Goal: Information Seeking & Learning: Compare options

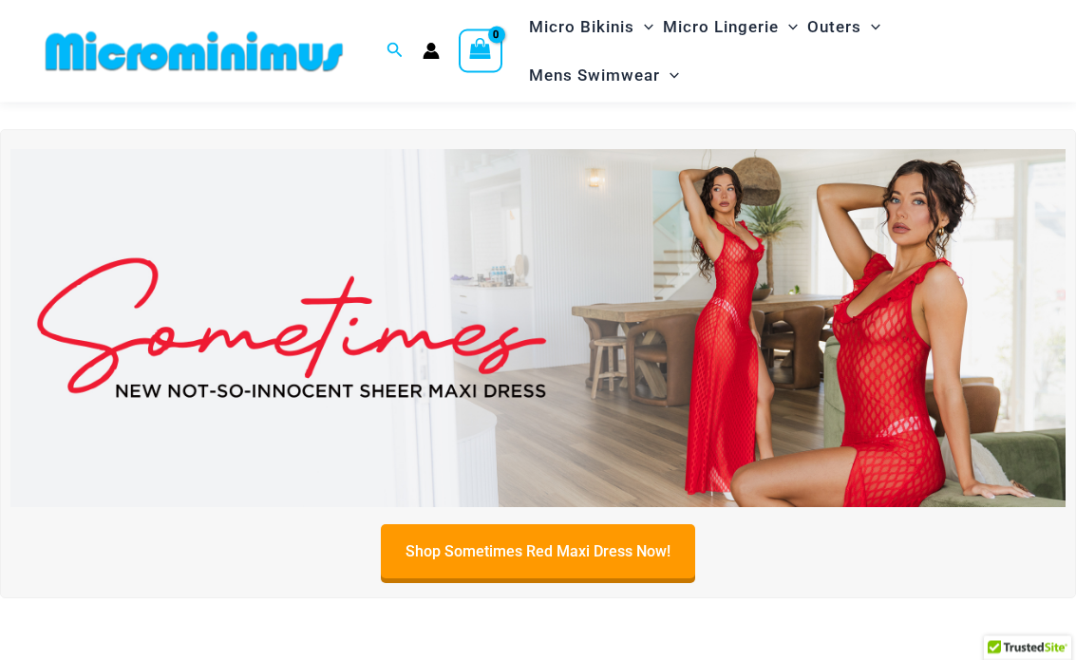
scroll to position [24, 0]
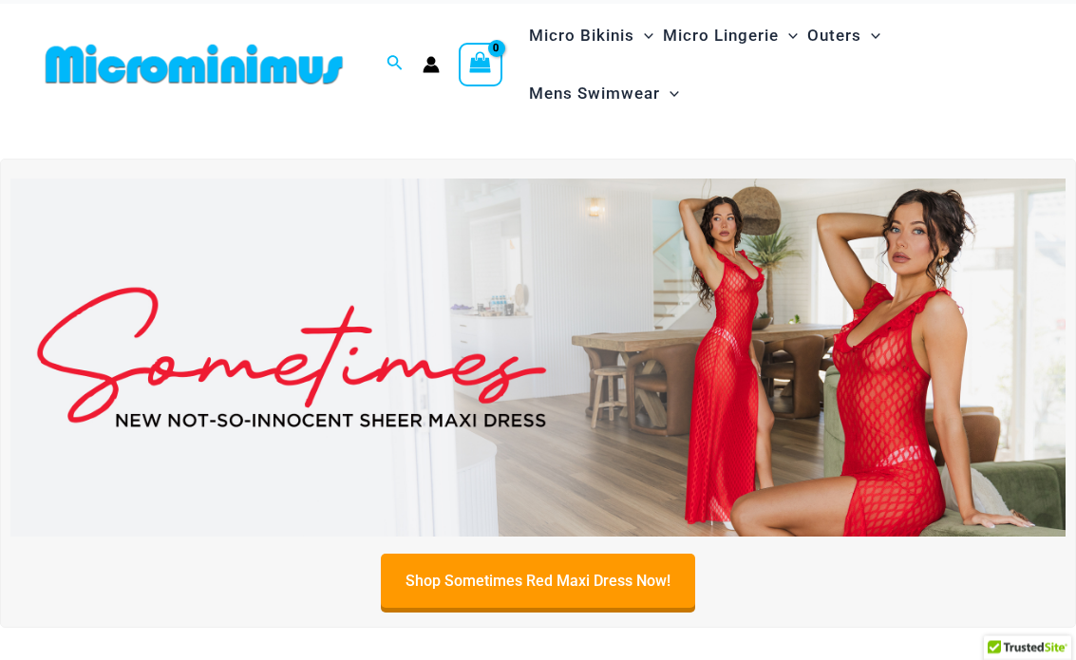
click at [740, 242] on img at bounding box center [537, 359] width 1055 height 359
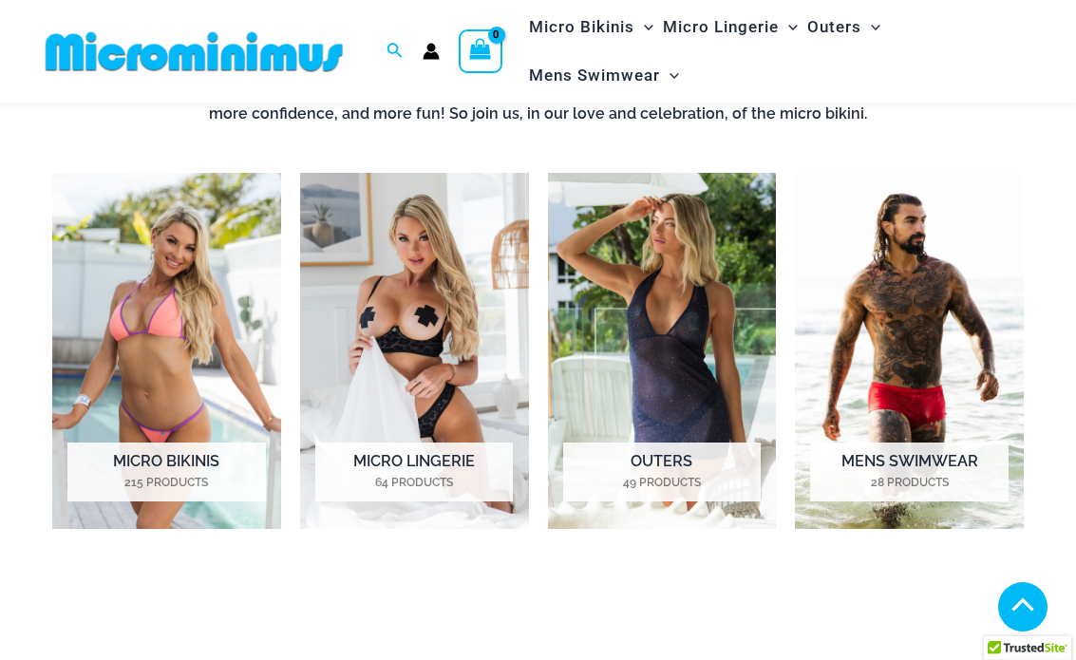
scroll to position [792, 0]
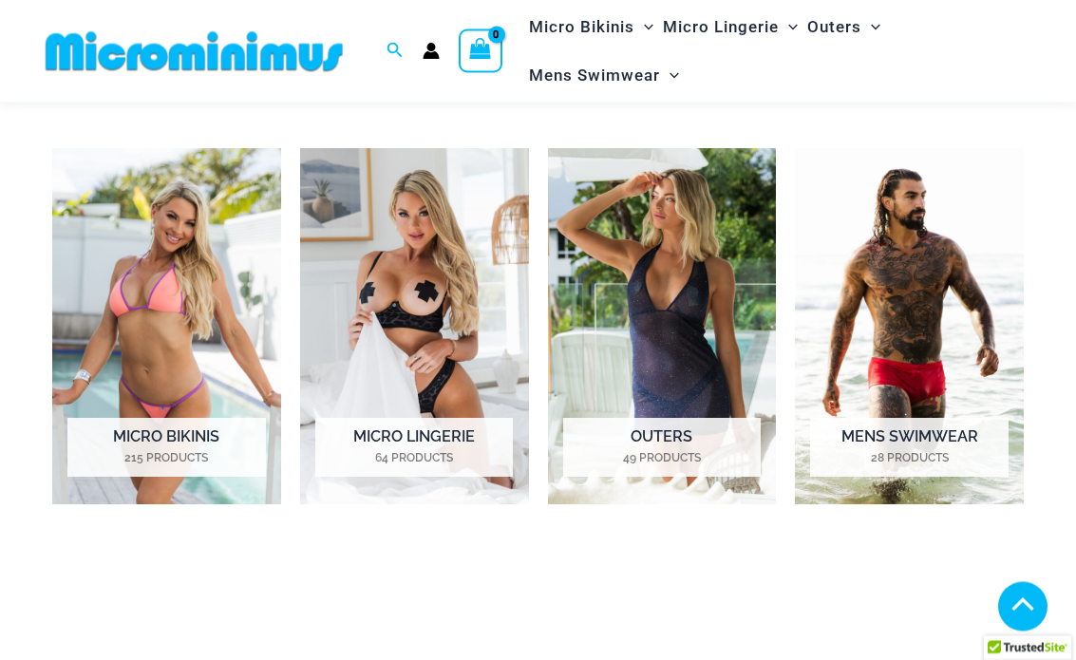
click at [663, 300] on img "Visit product category Outers" at bounding box center [662, 327] width 229 height 357
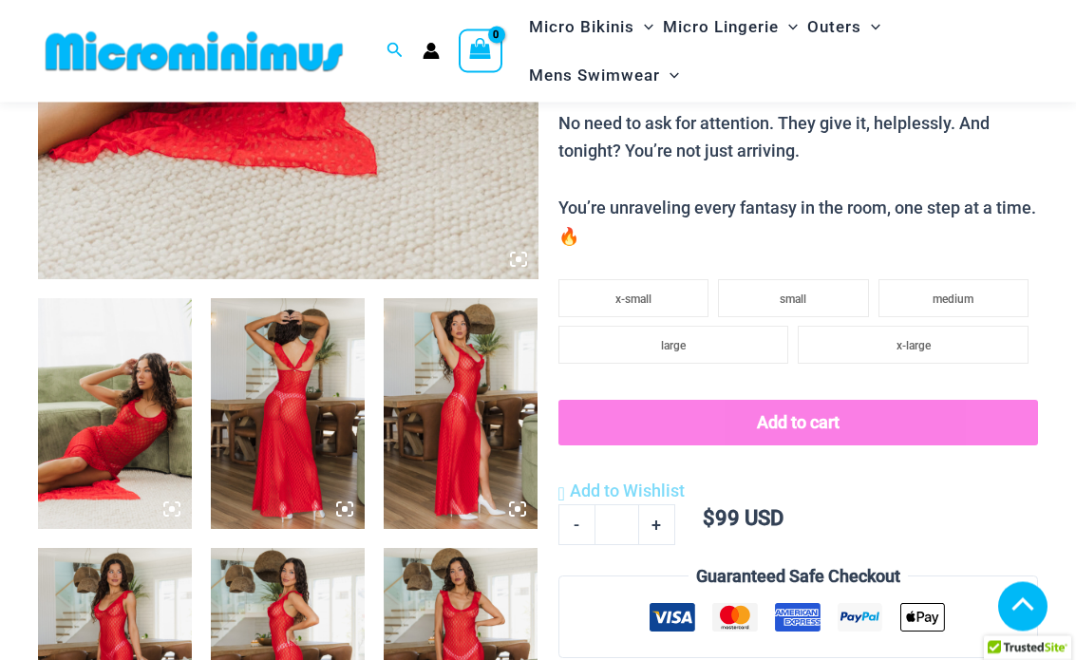
scroll to position [566, 0]
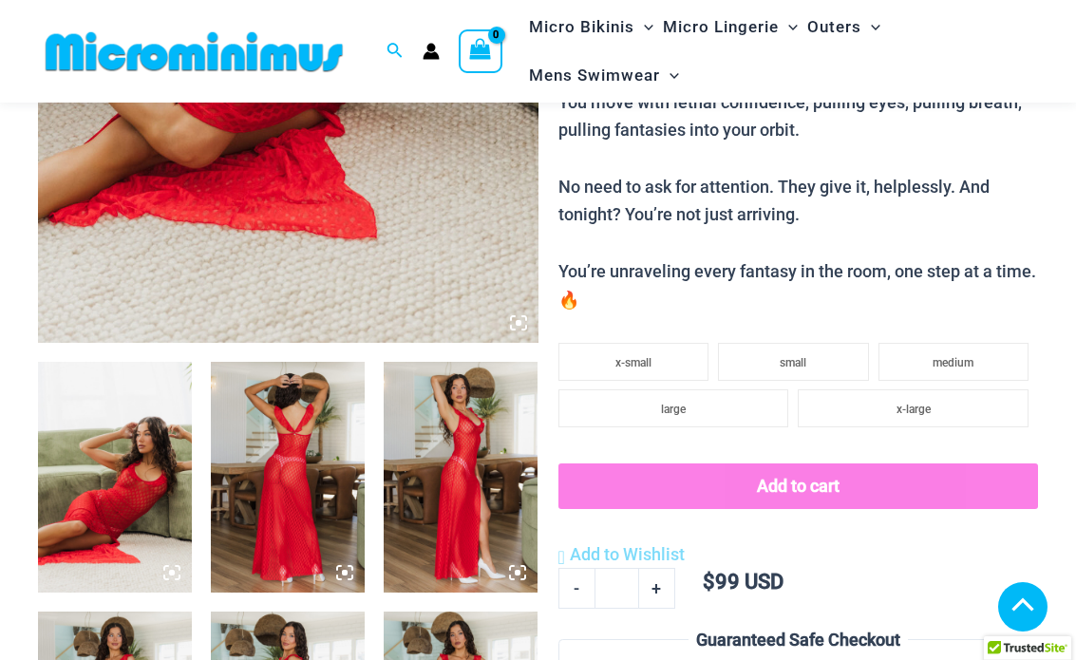
click at [448, 421] on img at bounding box center [461, 477] width 154 height 231
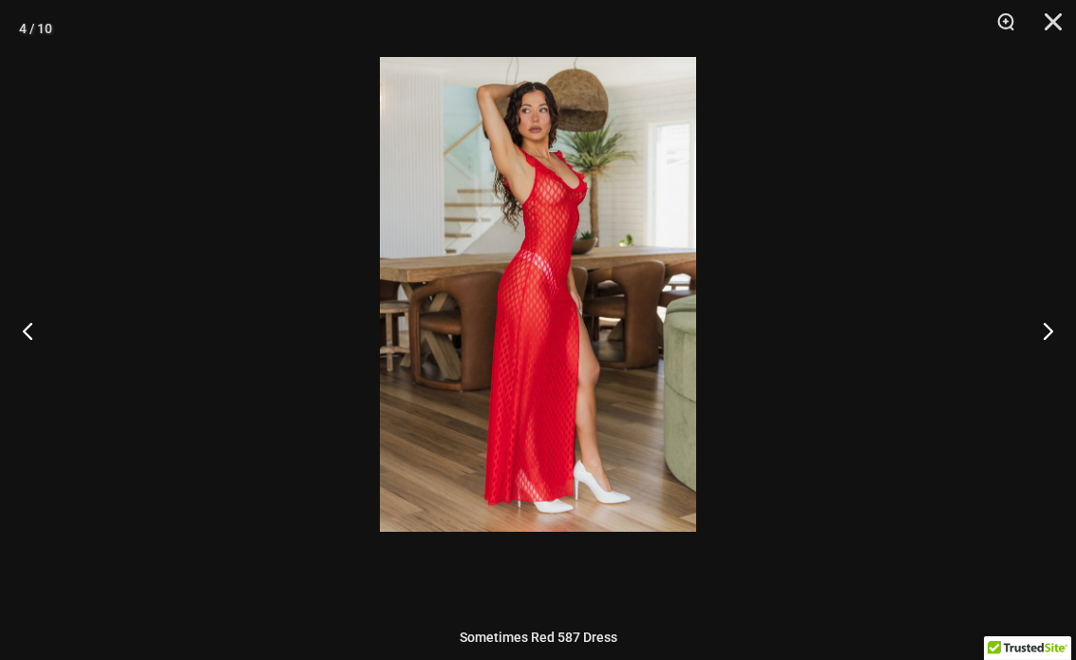
click at [591, 162] on img at bounding box center [538, 294] width 316 height 475
click at [590, 162] on img at bounding box center [538, 294] width 316 height 475
click at [659, 189] on img at bounding box center [538, 294] width 316 height 475
click at [658, 189] on img at bounding box center [538, 294] width 316 height 475
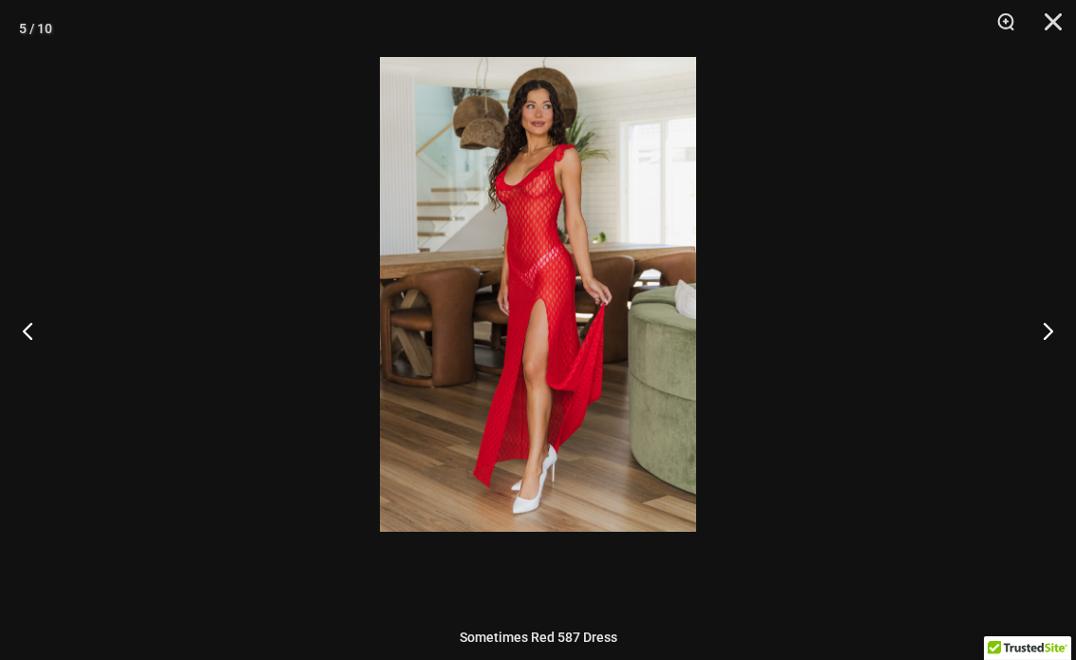
click at [612, 165] on img at bounding box center [538, 294] width 316 height 475
click at [611, 165] on img at bounding box center [538, 294] width 316 height 475
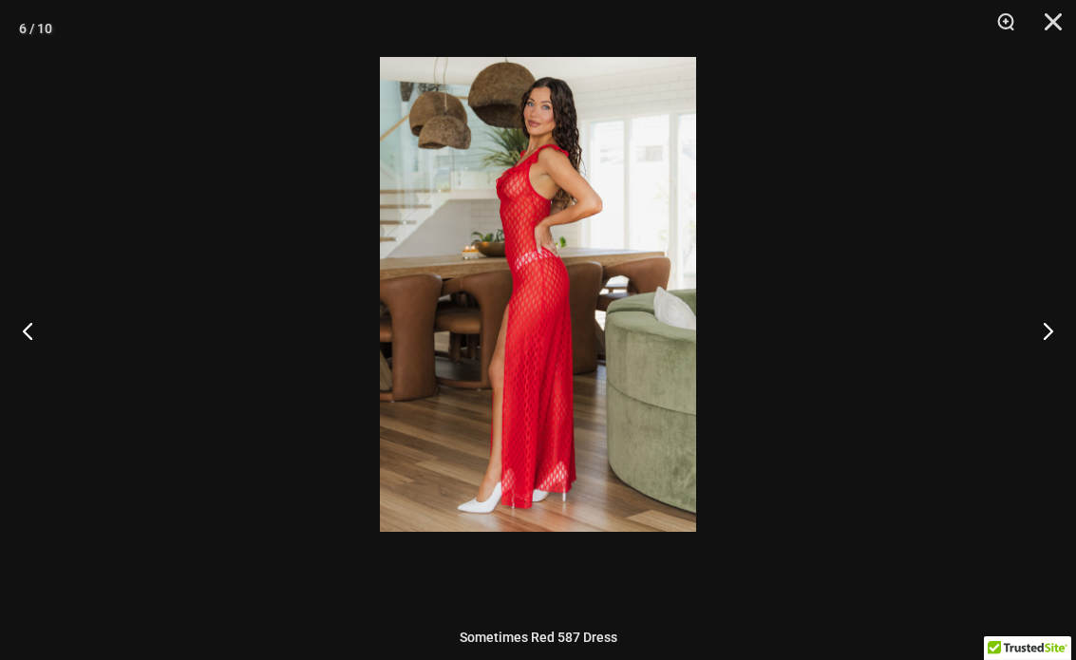
click at [631, 157] on img at bounding box center [538, 294] width 316 height 475
click at [630, 156] on img at bounding box center [538, 294] width 316 height 475
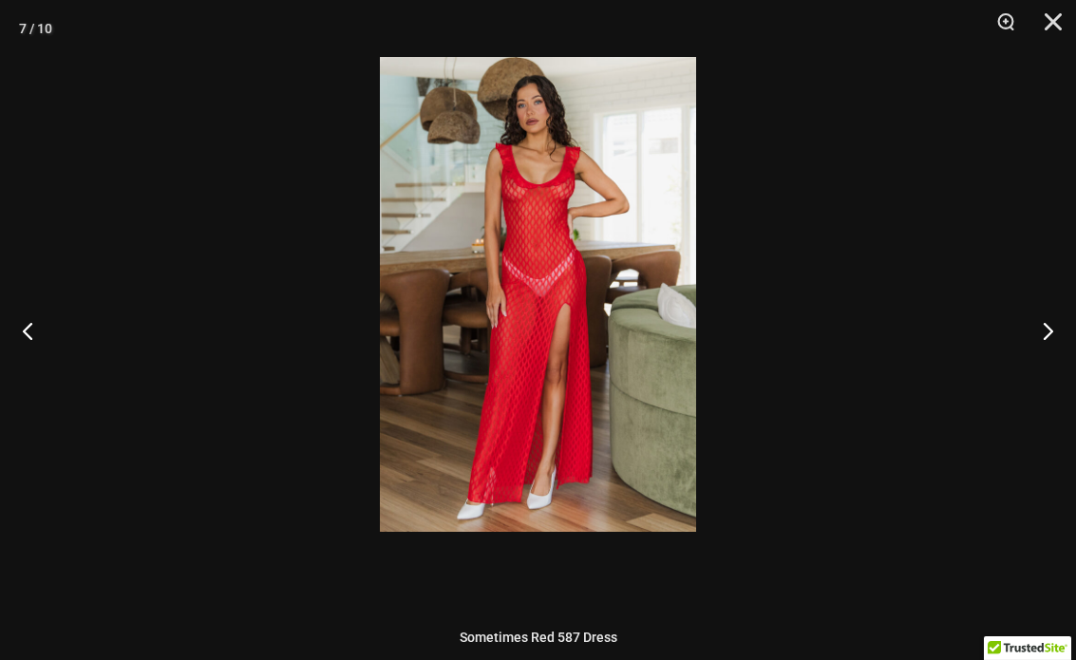
click at [618, 145] on img at bounding box center [538, 294] width 316 height 475
click at [617, 145] on img at bounding box center [538, 294] width 316 height 475
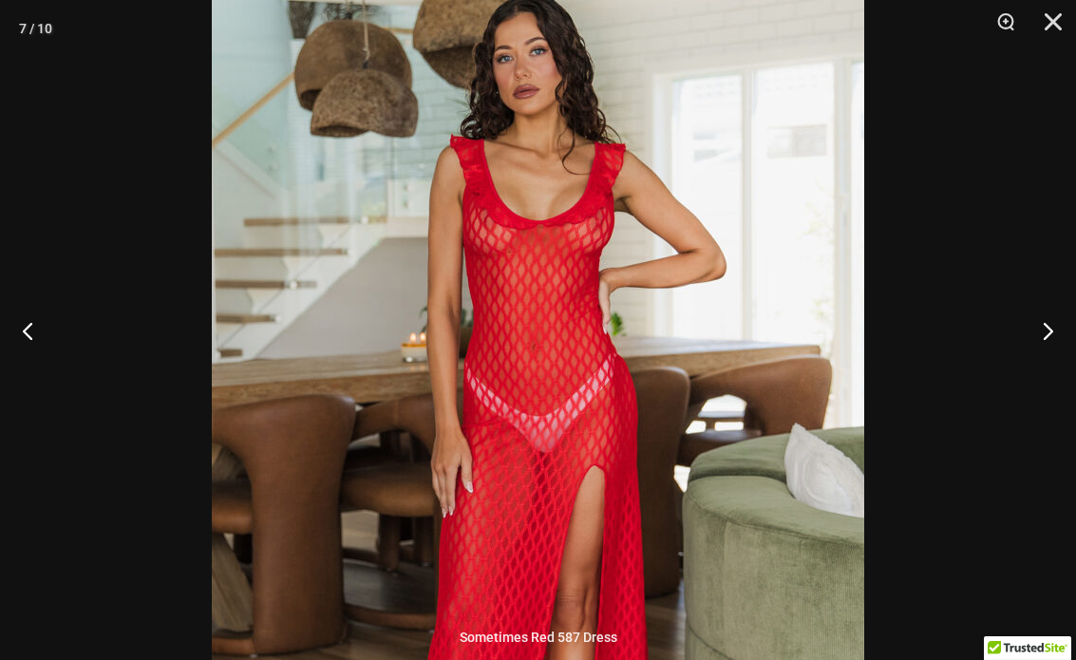
click at [593, 134] on img at bounding box center [538, 447] width 653 height 978
click at [592, 133] on img at bounding box center [538, 447] width 653 height 978
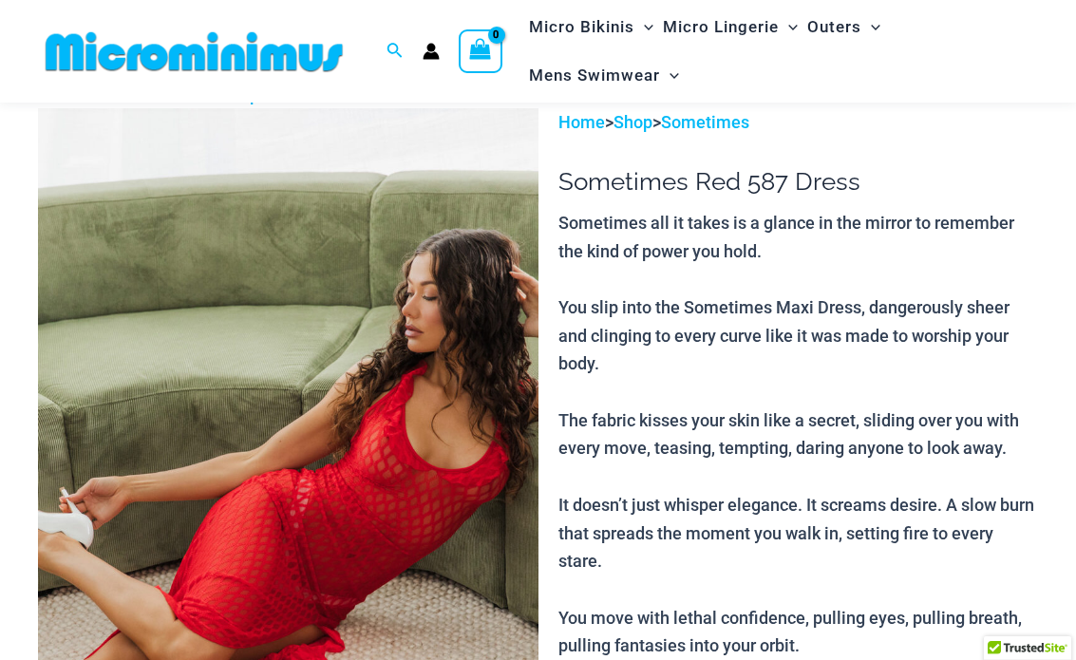
scroll to position [0, 0]
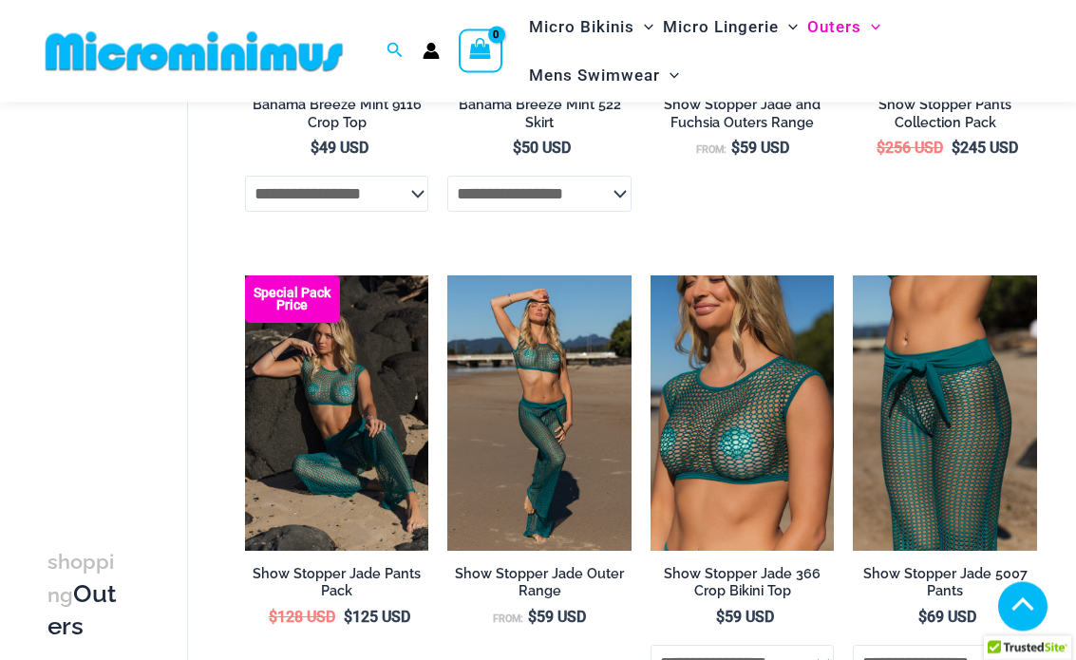
scroll to position [1087, 0]
click at [853, 275] on img at bounding box center [853, 275] width 0 height 0
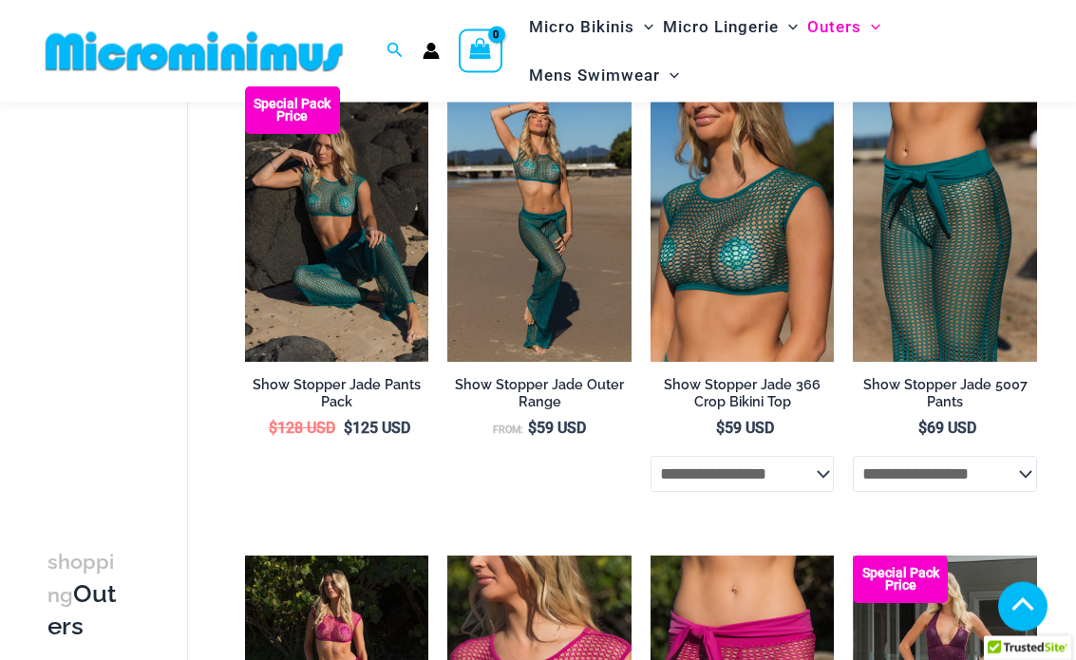
scroll to position [1535, 0]
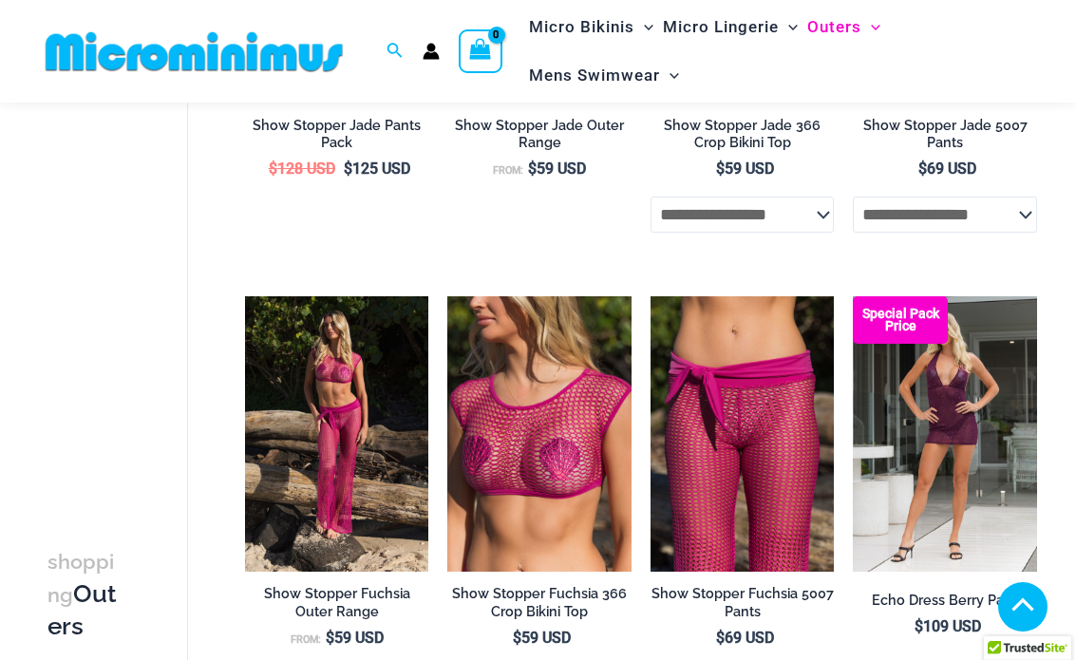
click at [651, 296] on img at bounding box center [651, 296] width 0 height 0
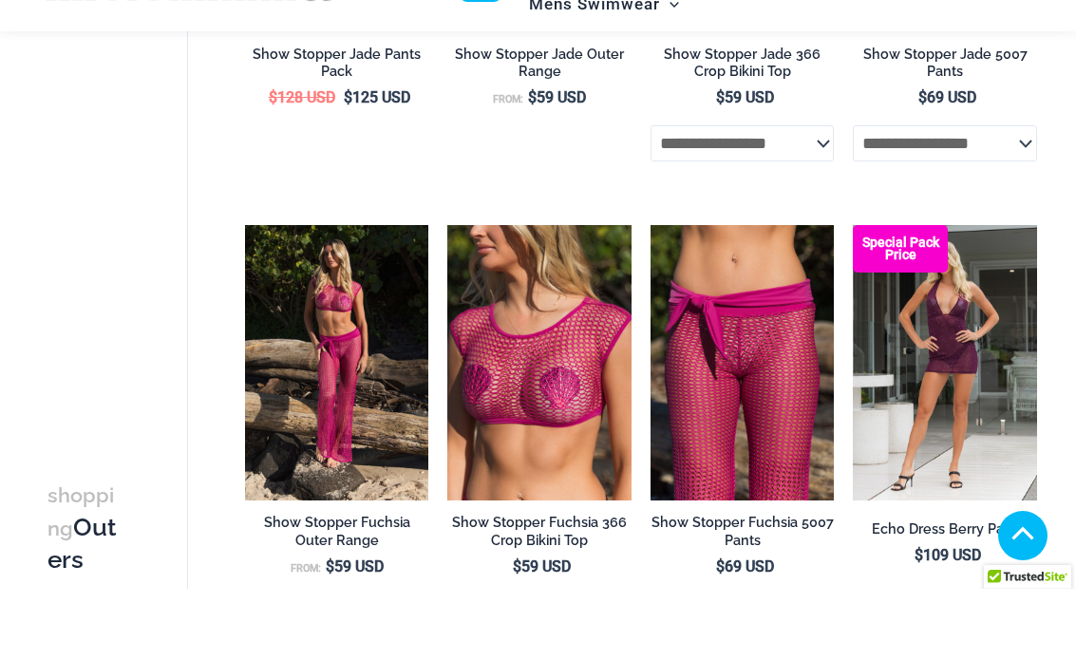
click at [447, 296] on img at bounding box center [447, 296] width 0 height 0
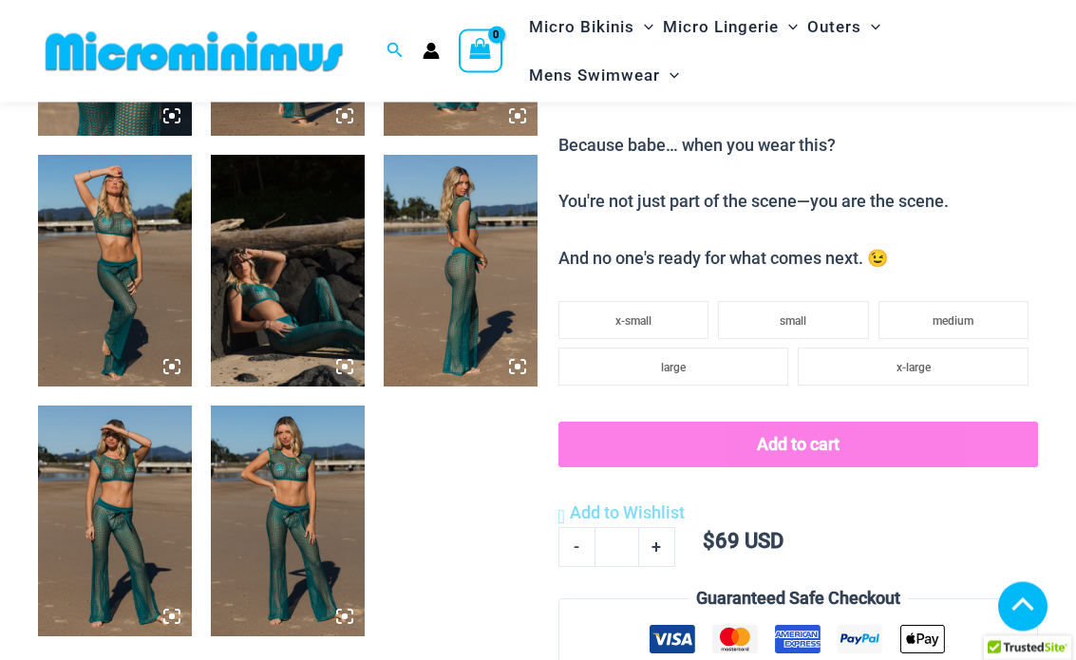
scroll to position [1023, 0]
click at [112, 464] on img at bounding box center [115, 521] width 154 height 231
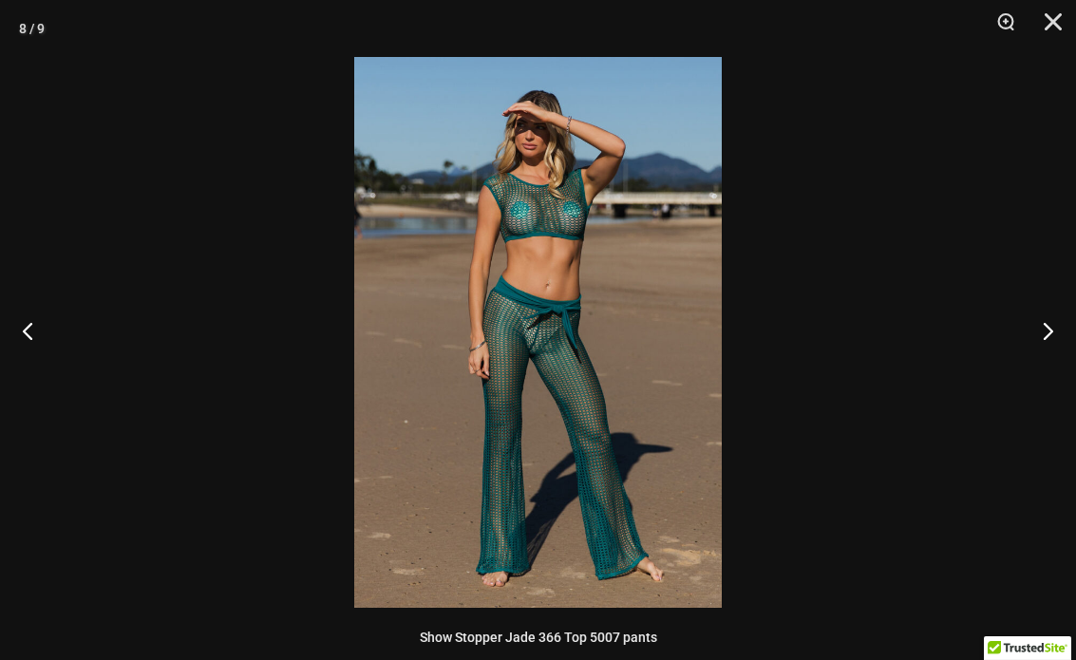
click at [465, 296] on img at bounding box center [538, 332] width 368 height 551
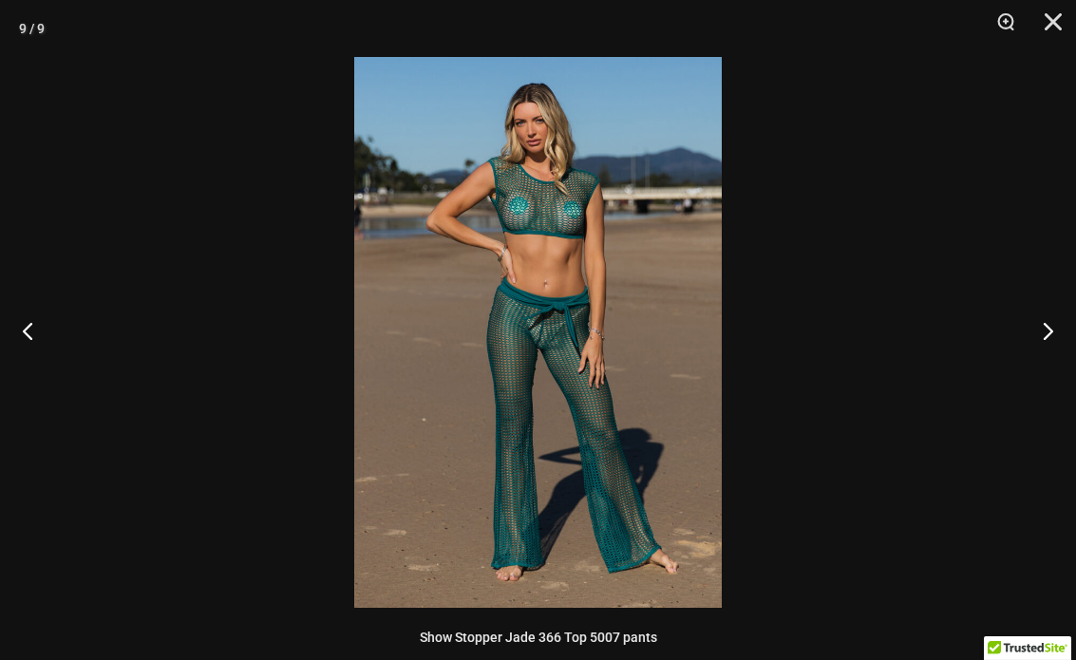
click at [435, 271] on img at bounding box center [538, 332] width 368 height 551
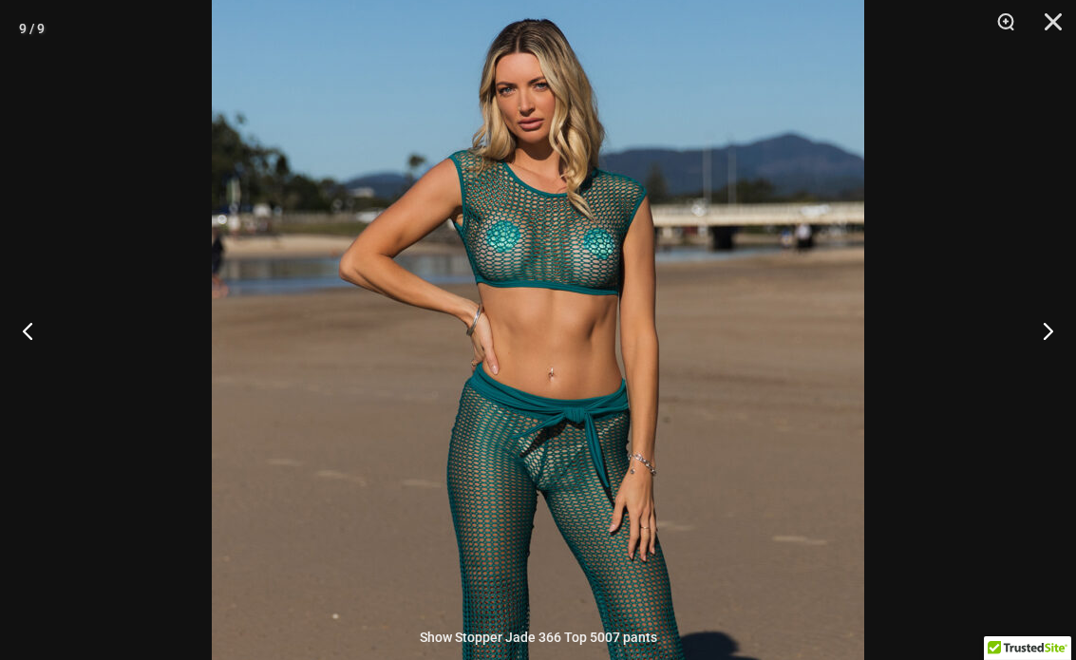
click at [371, 244] on img at bounding box center [538, 461] width 653 height 978
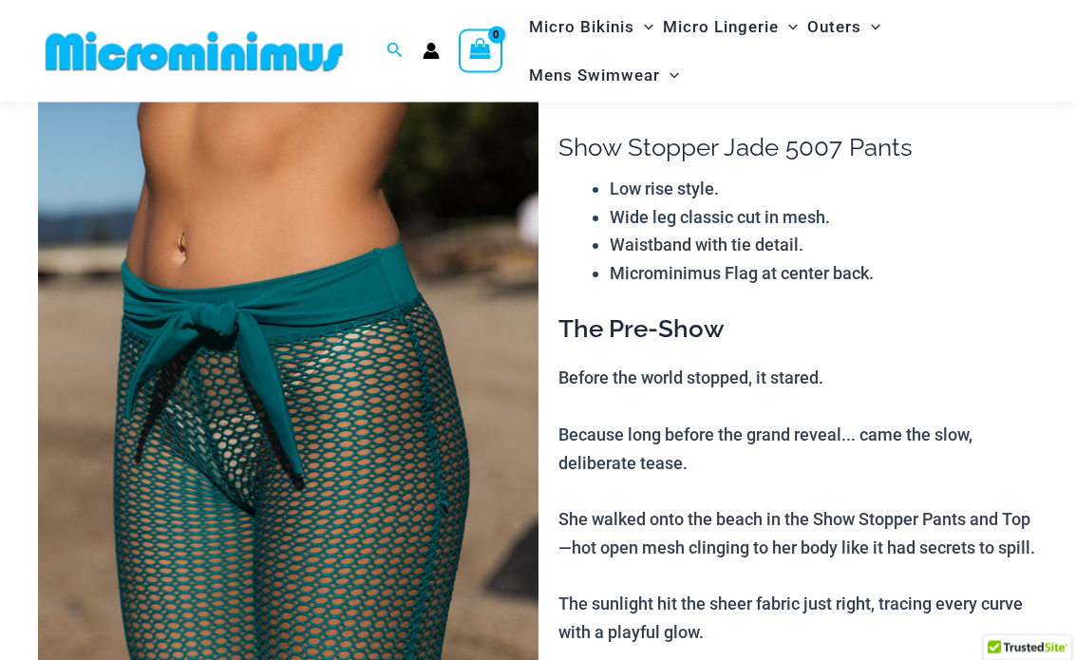
scroll to position [0, 0]
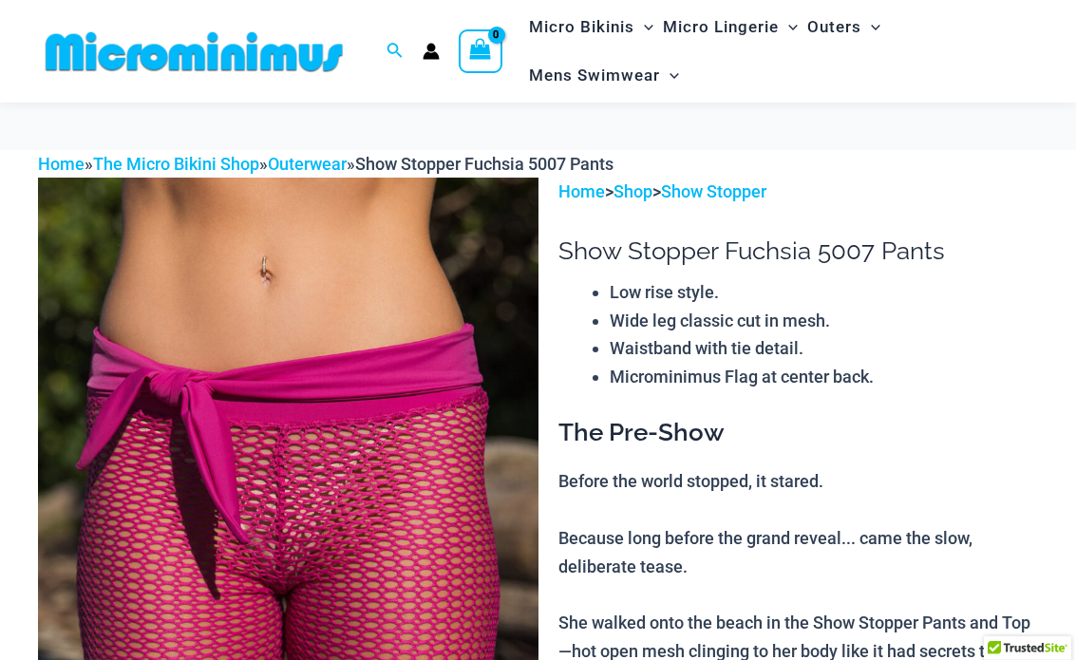
scroll to position [213, 0]
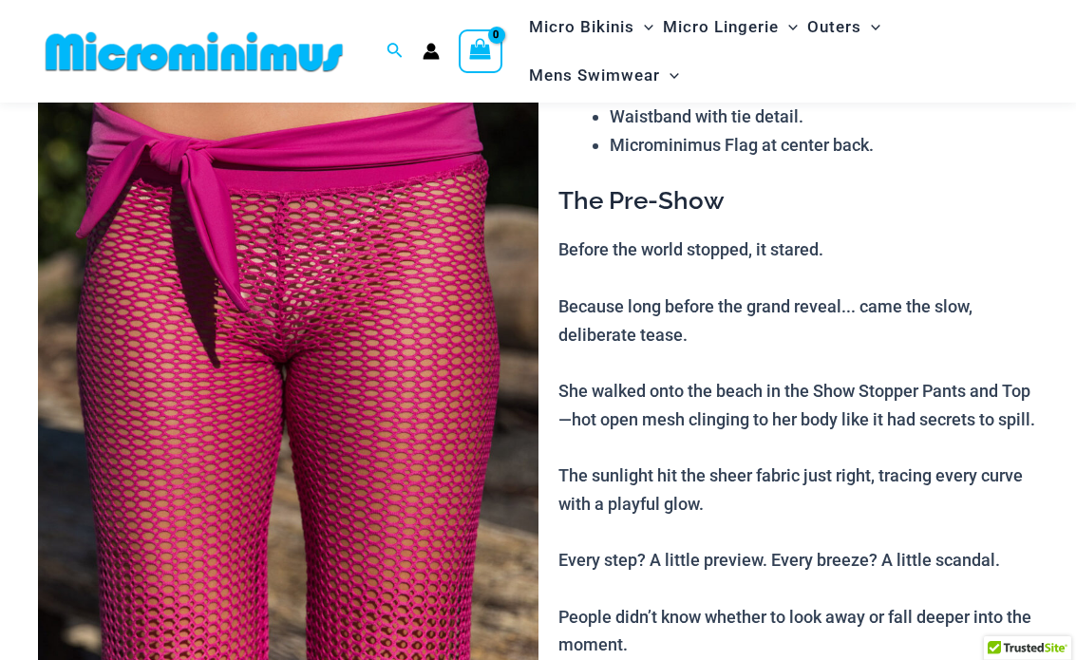
click at [194, 297] on img at bounding box center [288, 321] width 501 height 750
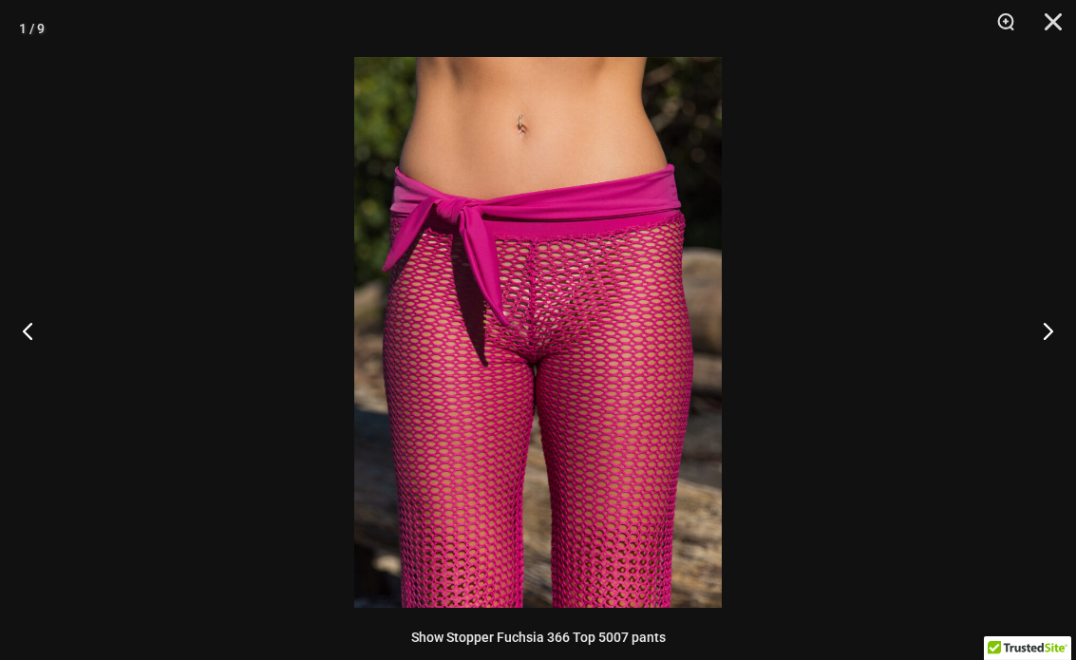
click at [440, 313] on img at bounding box center [538, 332] width 368 height 551
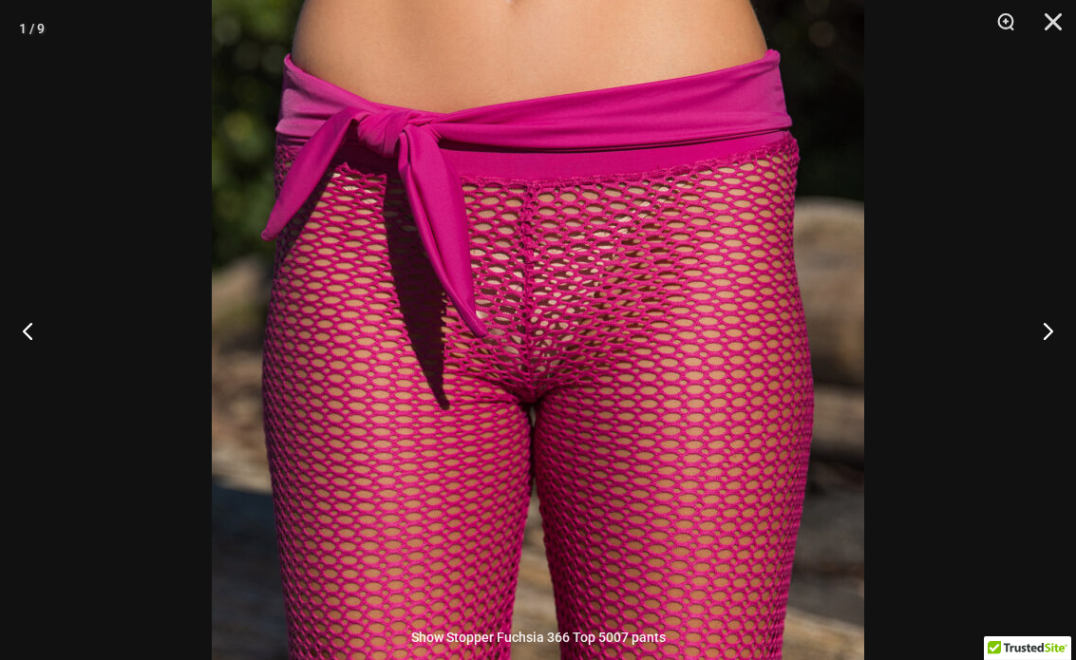
click at [385, 255] on img at bounding box center [538, 348] width 653 height 978
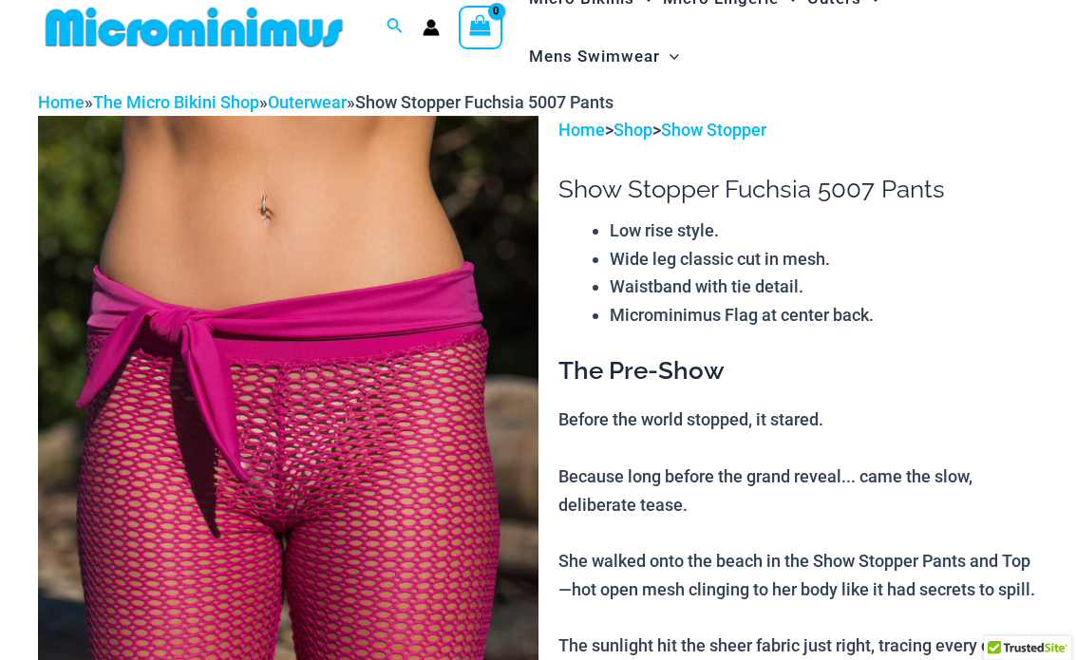
scroll to position [0, 0]
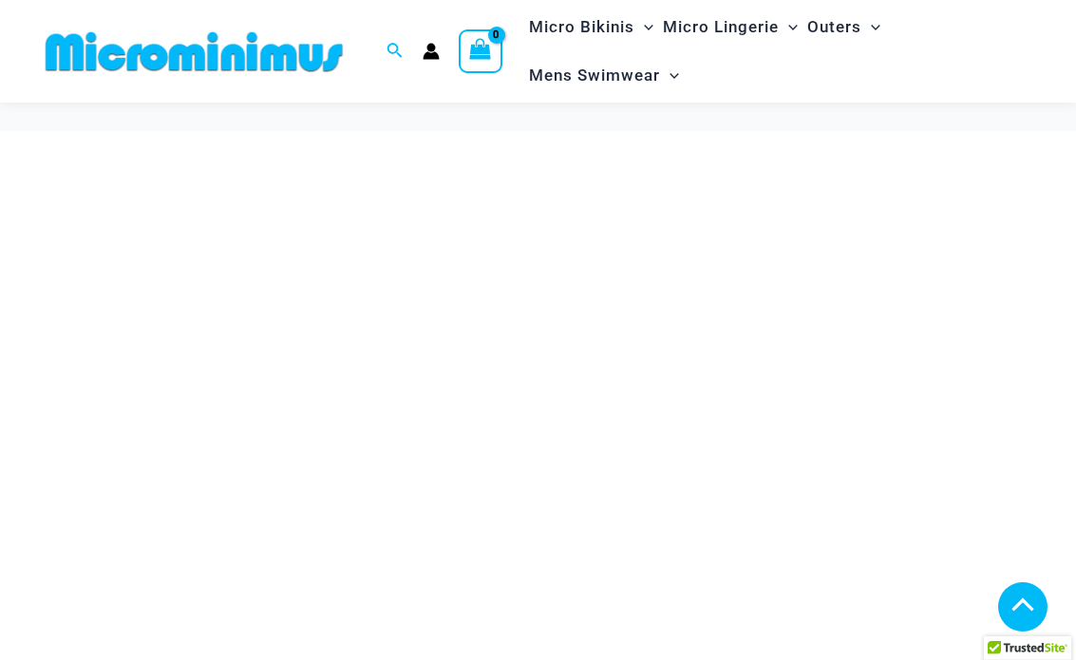
scroll to position [869, 0]
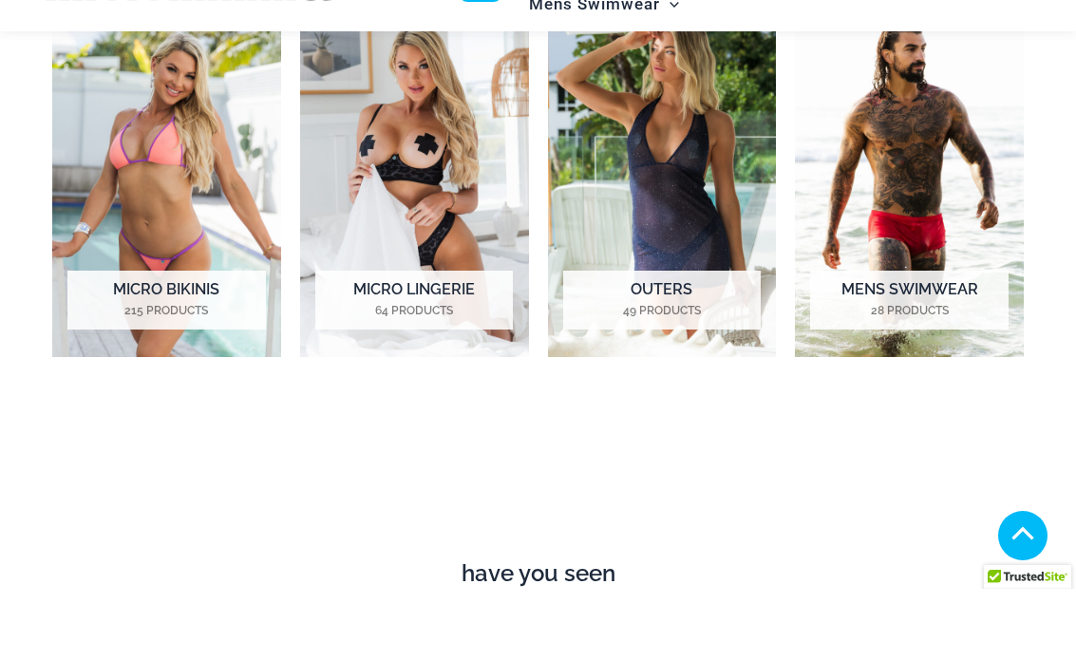
click at [206, 199] on img "Visit product category Micro Bikinis" at bounding box center [166, 250] width 229 height 357
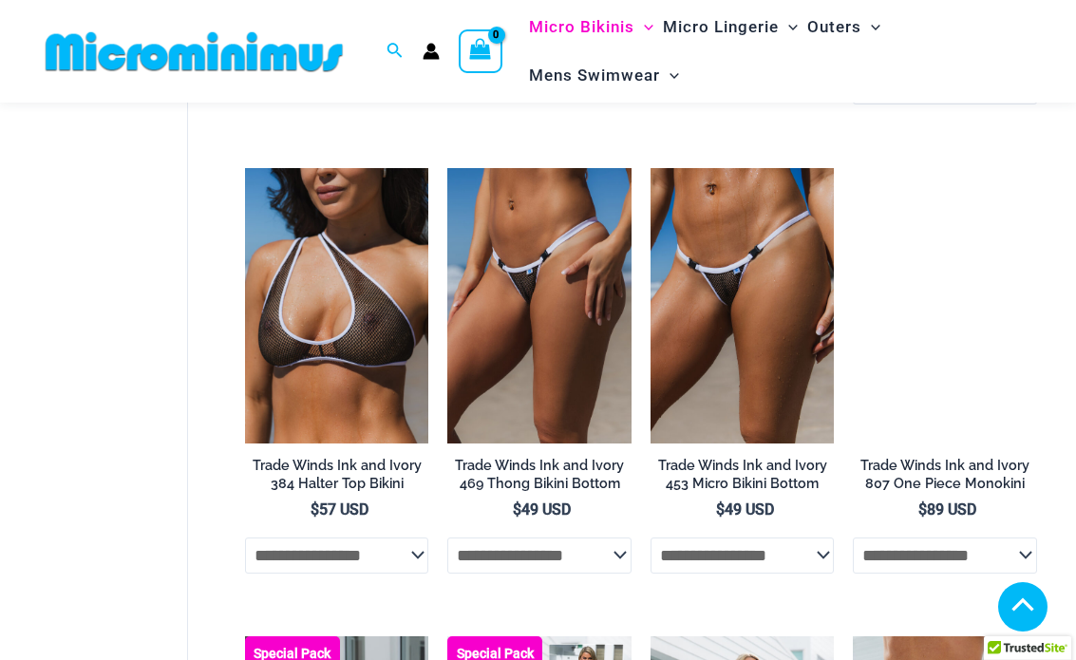
scroll to position [1085, 0]
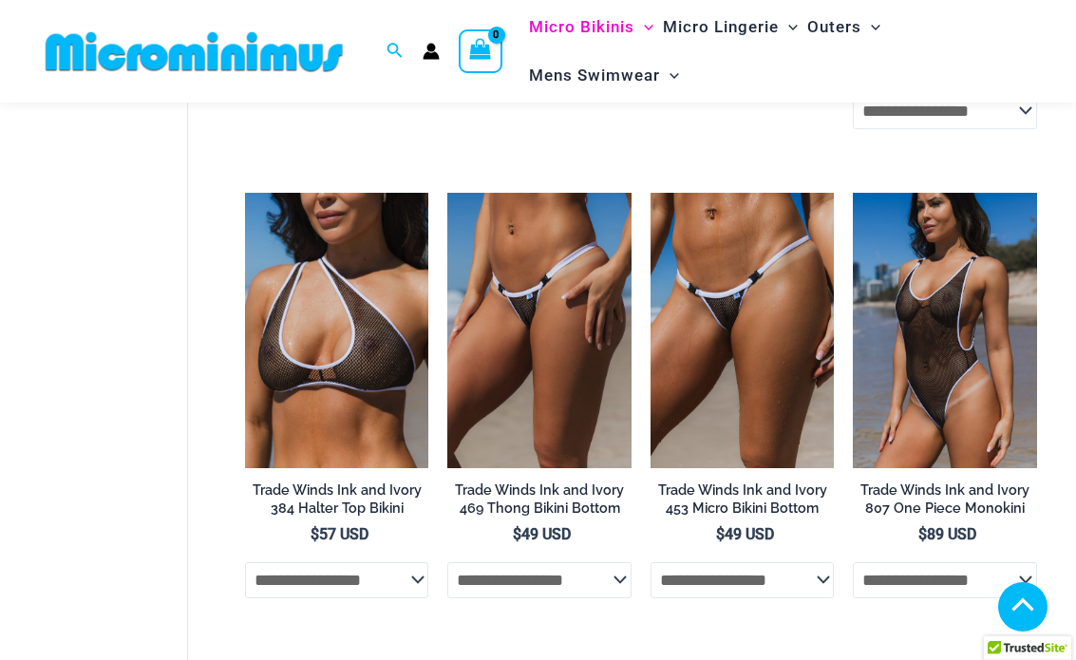
click at [853, 193] on img at bounding box center [853, 193] width 0 height 0
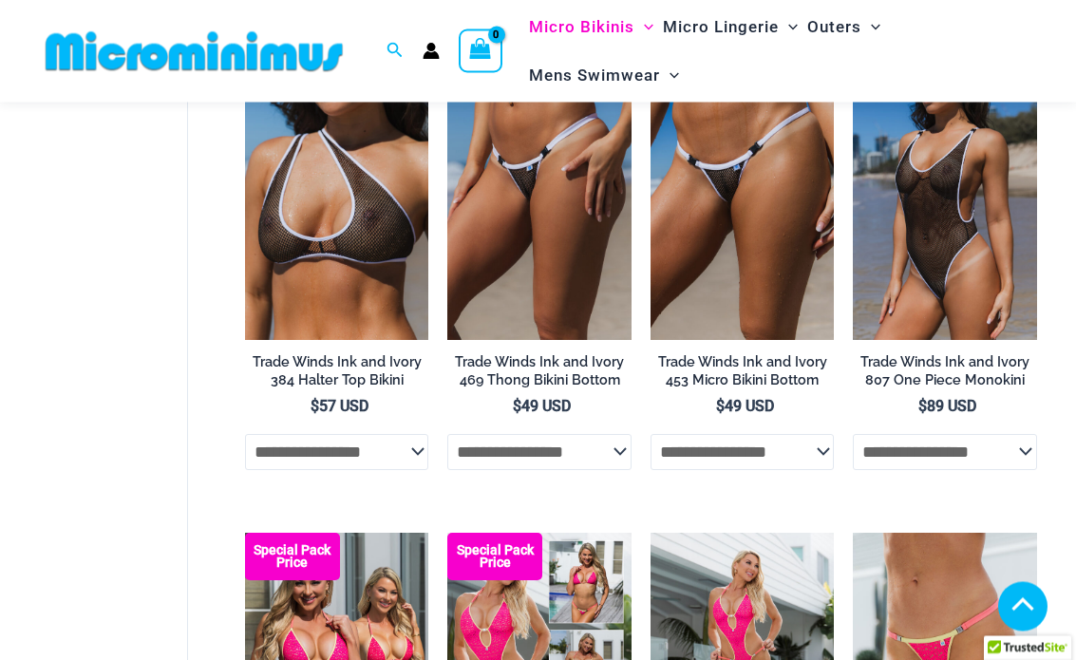
scroll to position [1213, 0]
click at [245, 65] on img at bounding box center [245, 65] width 0 height 0
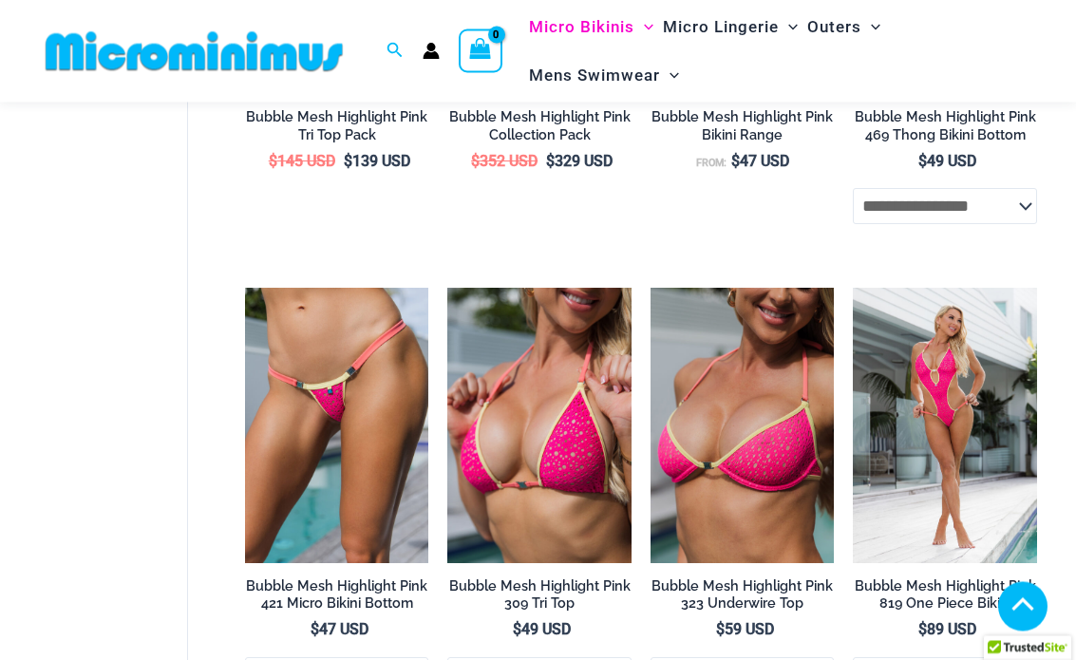
scroll to position [1928, 0]
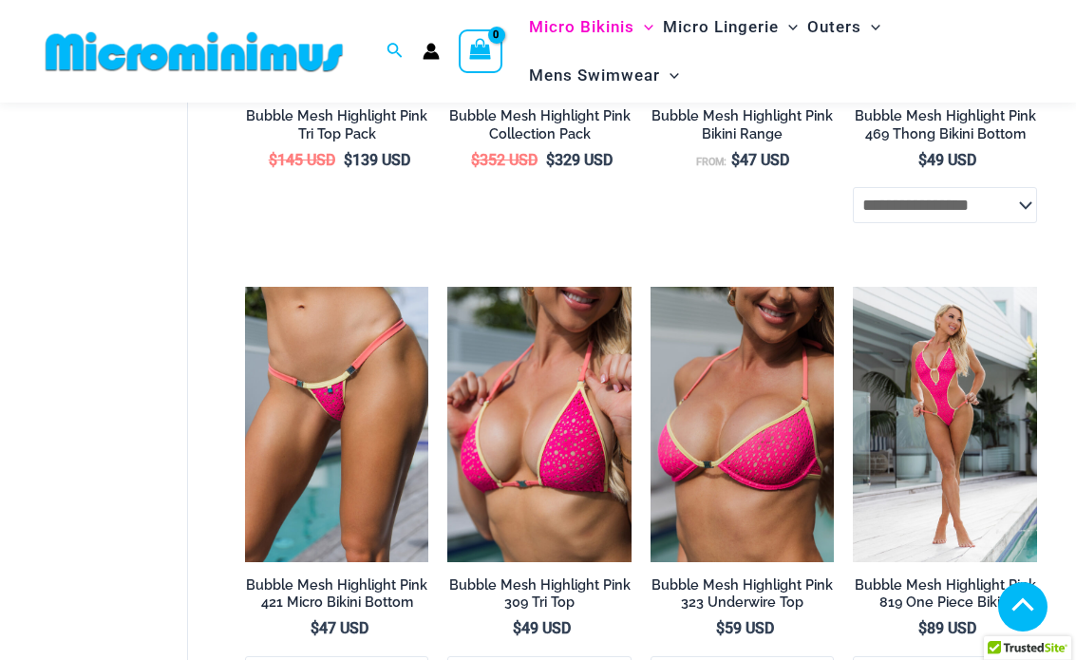
click at [853, 287] on img at bounding box center [853, 287] width 0 height 0
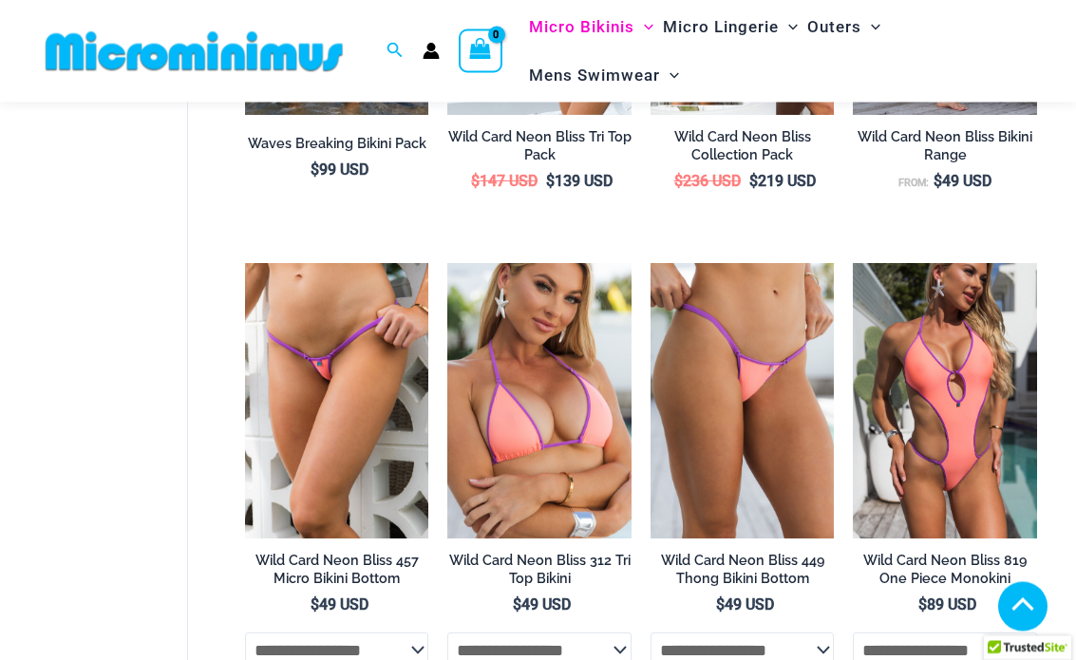
scroll to position [2845, 0]
click at [853, 263] on img at bounding box center [853, 263] width 0 height 0
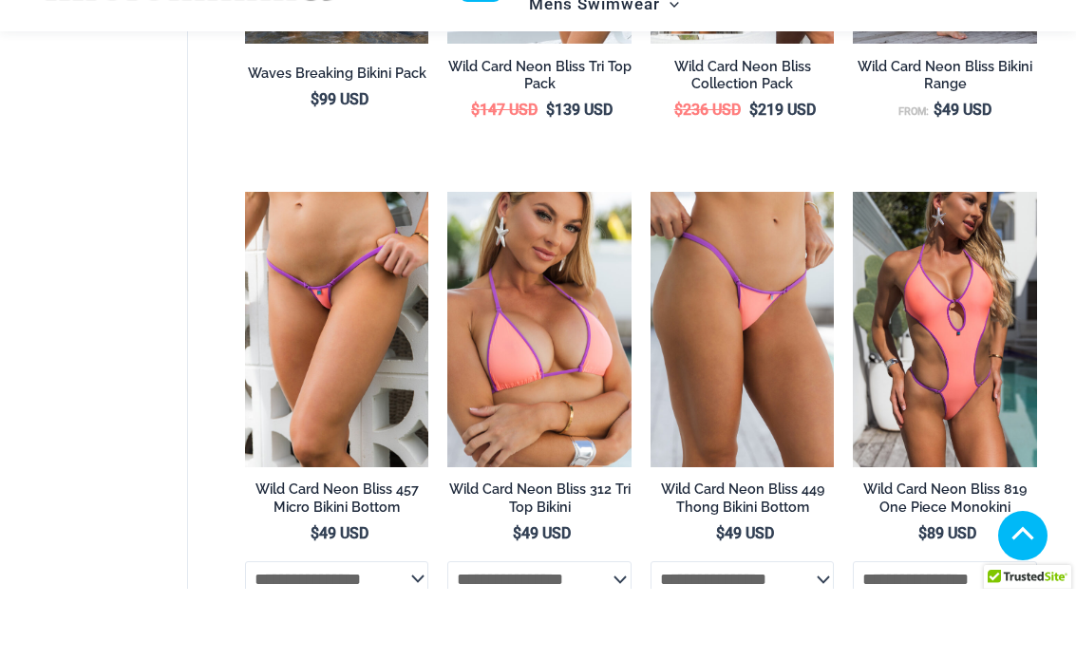
click at [447, 263] on img at bounding box center [447, 263] width 0 height 0
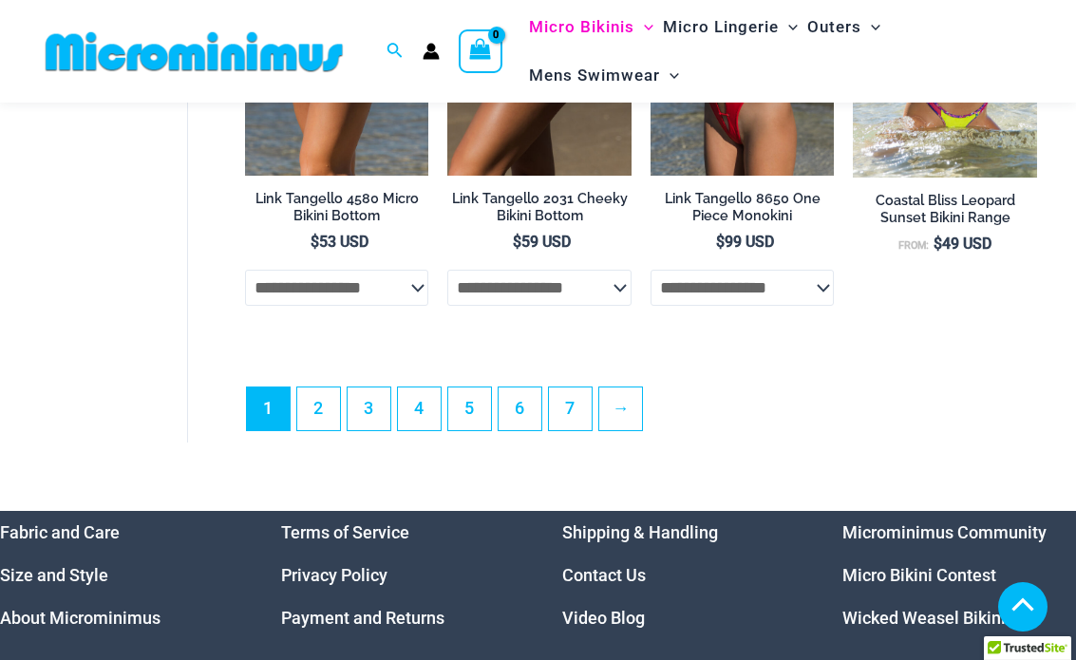
scroll to position [4287, 0]
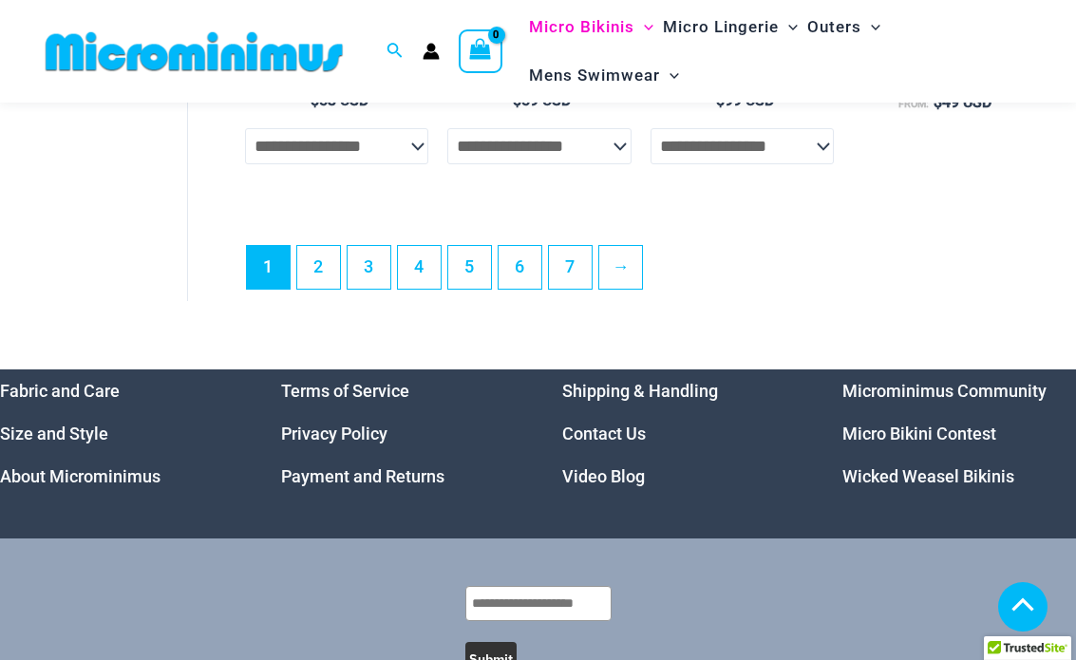
click at [327, 262] on link "2" at bounding box center [318, 267] width 43 height 43
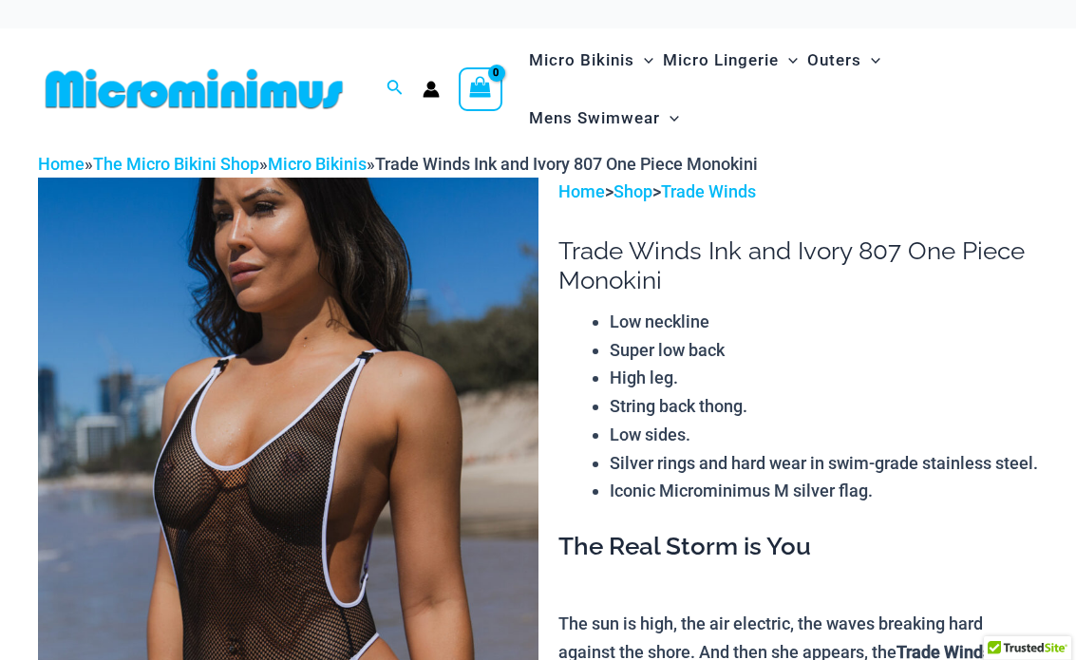
click at [14, 58] on div "Search for: Search Search No products in the cart. No products in the cart. Con…" at bounding box center [538, 89] width 1076 height 122
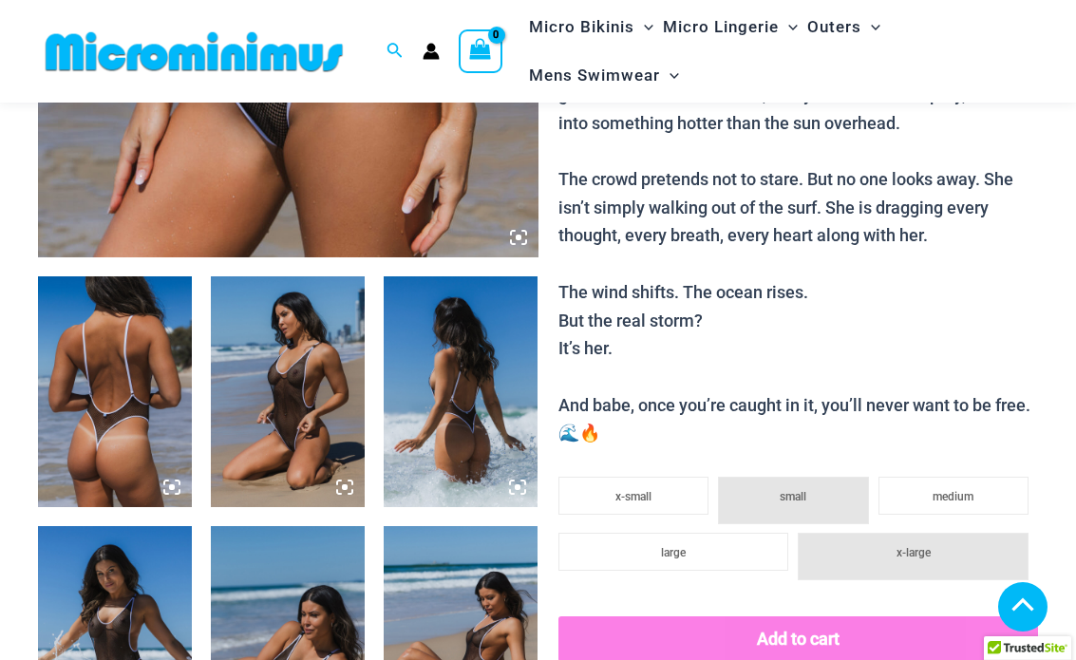
scroll to position [725, 0]
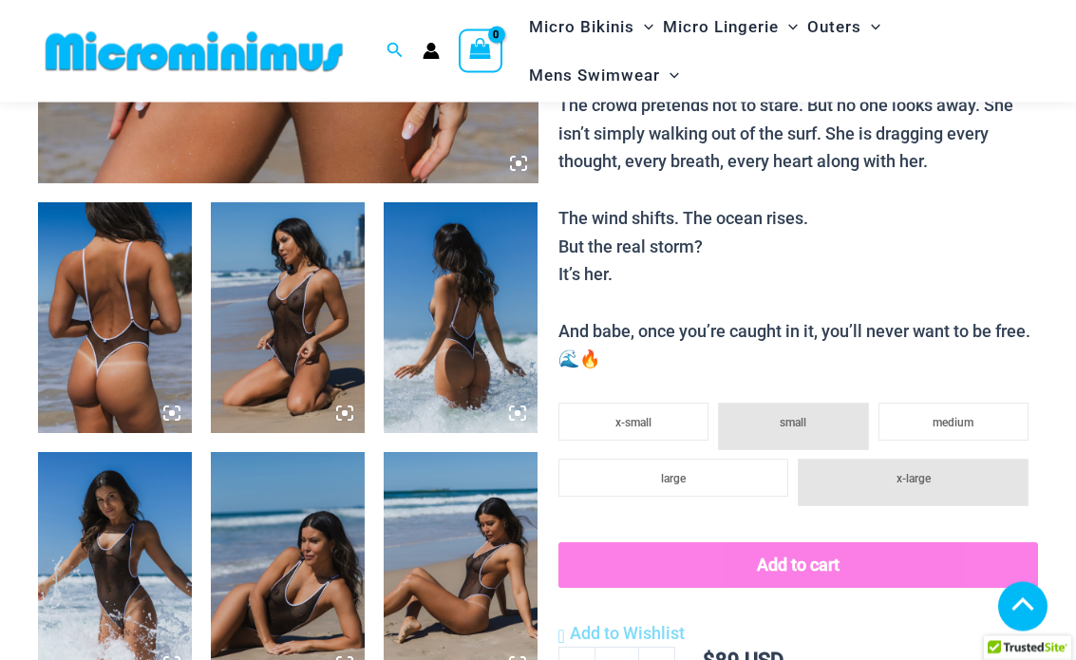
click at [267, 292] on img at bounding box center [288, 318] width 154 height 231
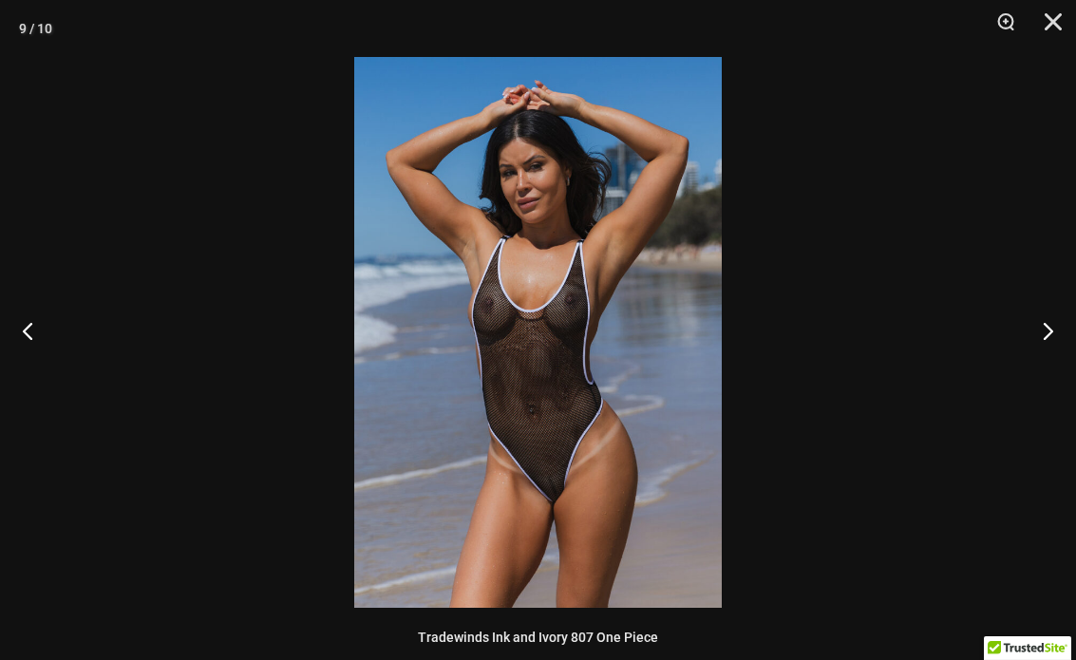
click at [1054, 12] on button "Close" at bounding box center [1046, 28] width 47 height 57
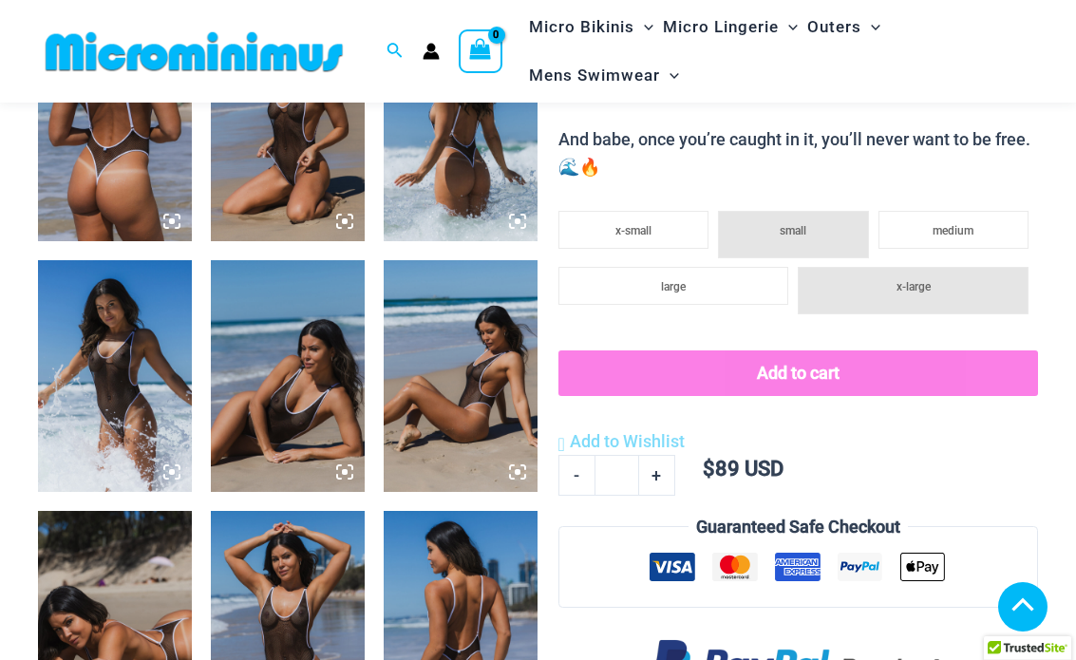
scroll to position [917, 0]
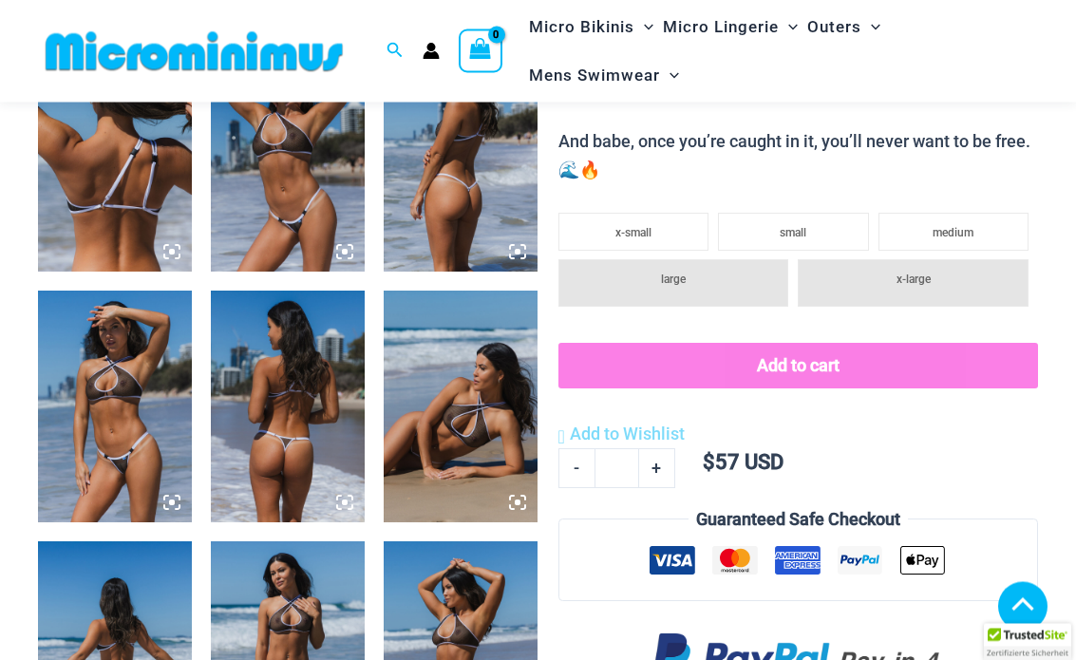
scroll to position [889, 0]
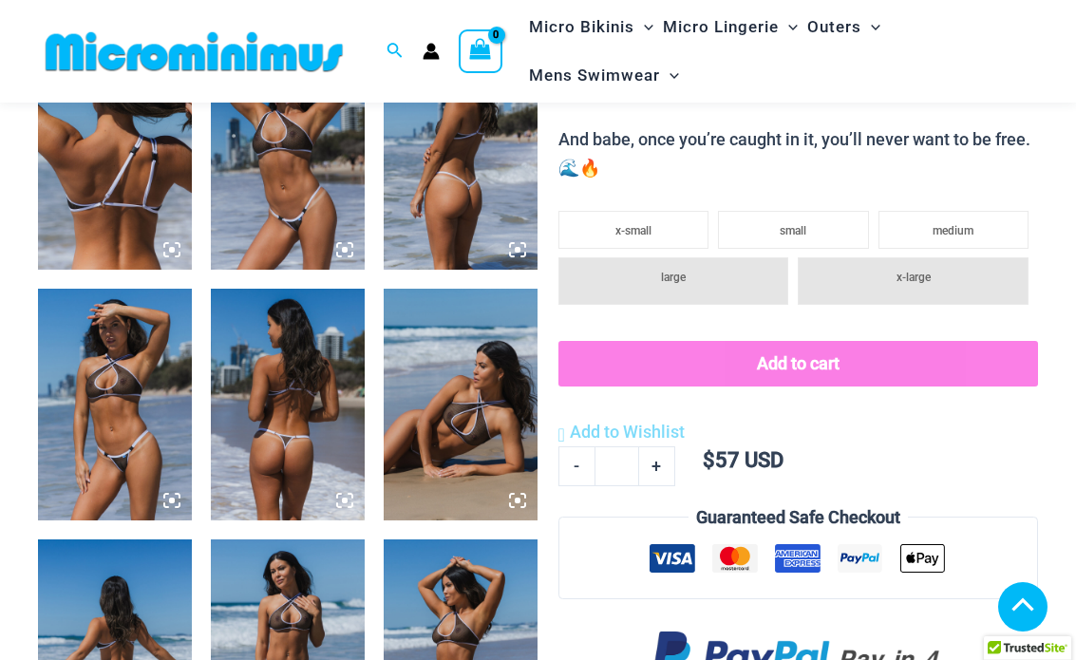
click at [140, 354] on img at bounding box center [115, 404] width 154 height 231
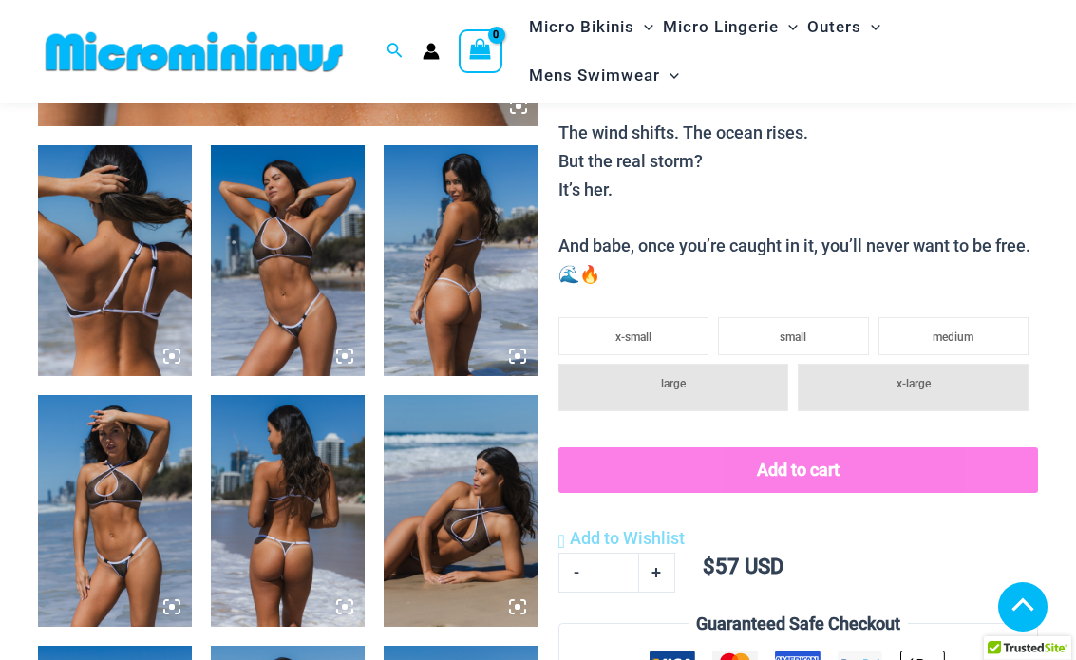
scroll to position [782, 0]
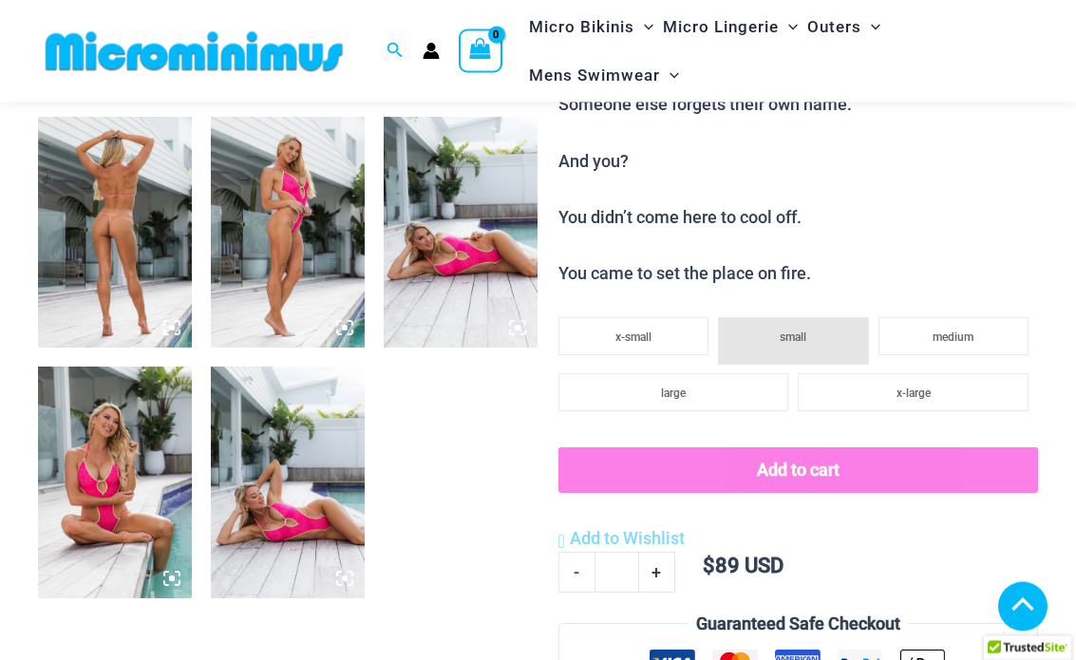
scroll to position [853, 0]
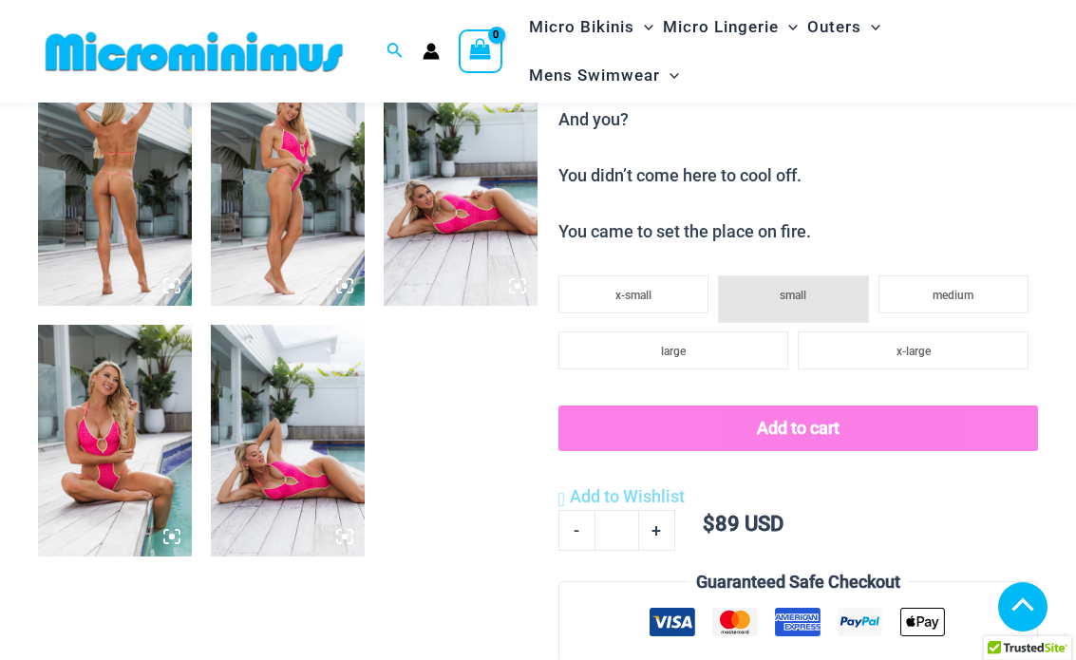
click at [125, 395] on img at bounding box center [115, 440] width 154 height 231
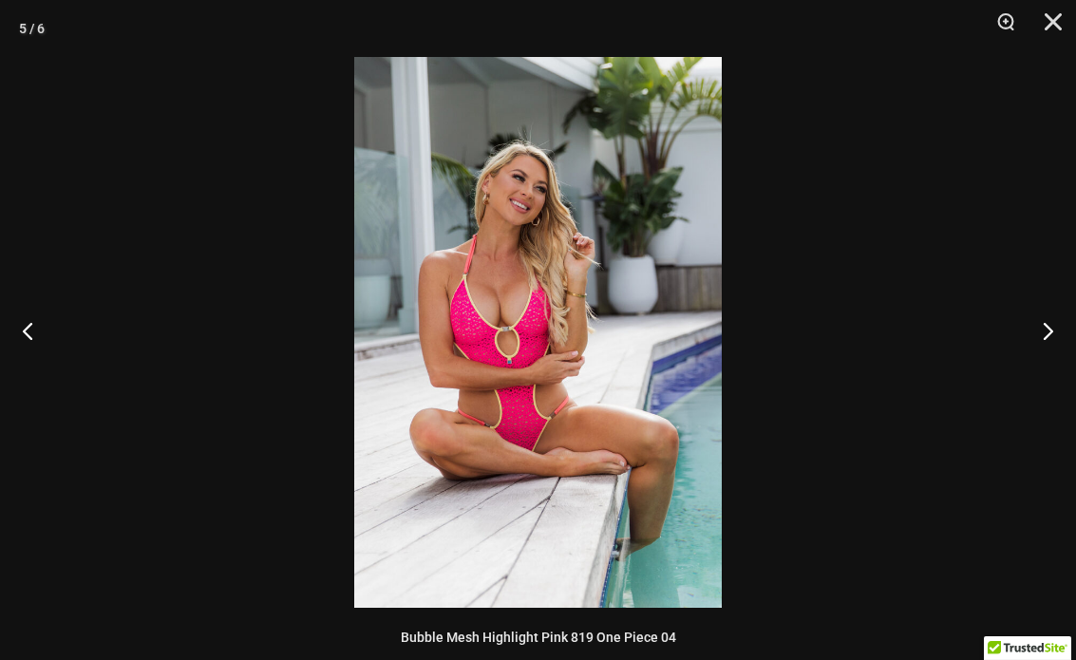
click at [520, 292] on img at bounding box center [538, 332] width 368 height 551
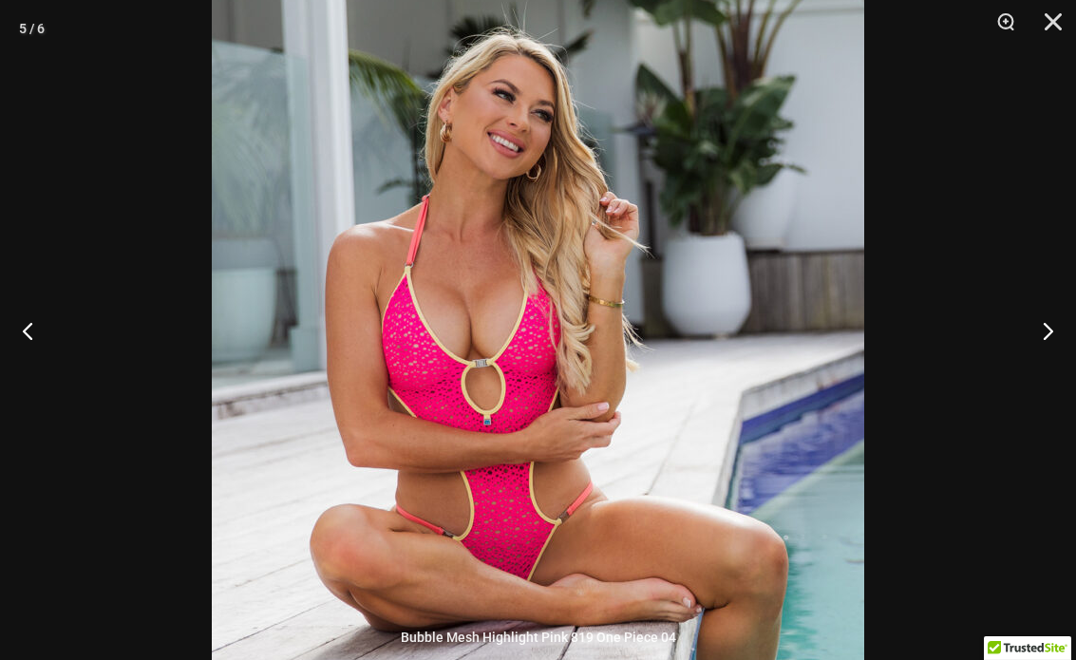
click at [465, 194] on img at bounding box center [538, 369] width 653 height 978
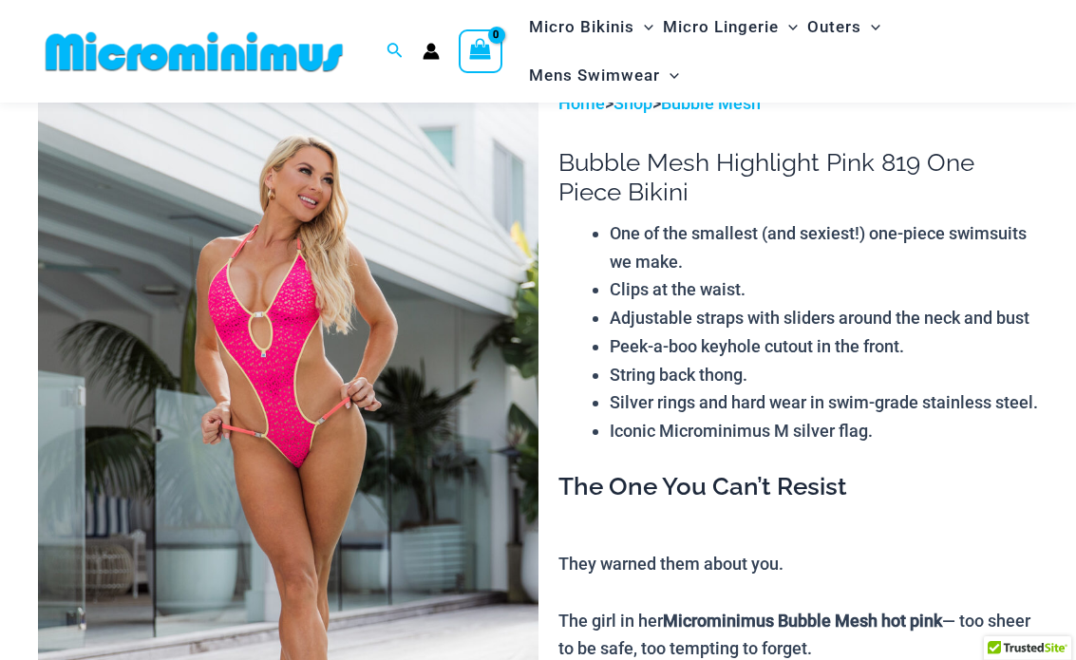
scroll to position [0, 0]
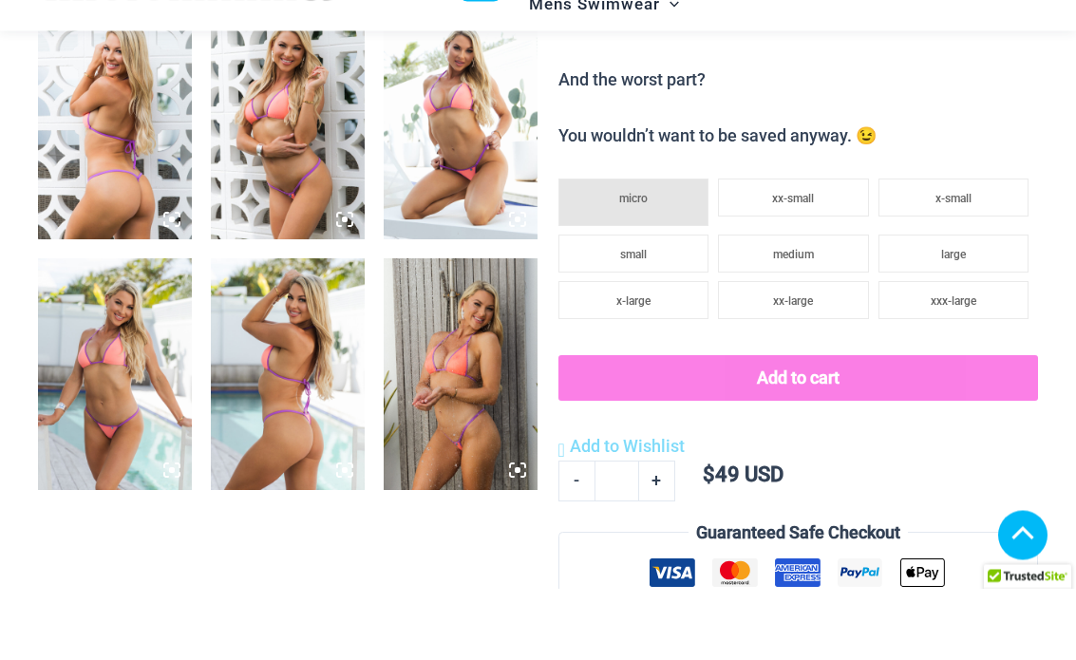
scroll to position [849, 0]
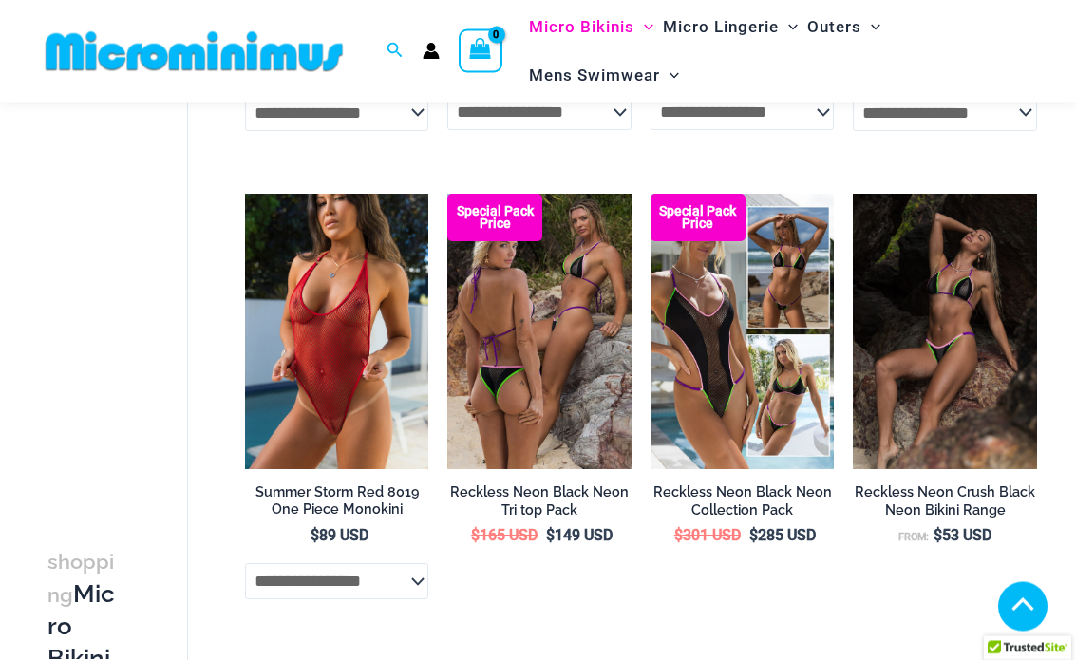
scroll to position [1502, 0]
click at [245, 194] on img at bounding box center [245, 194] width 0 height 0
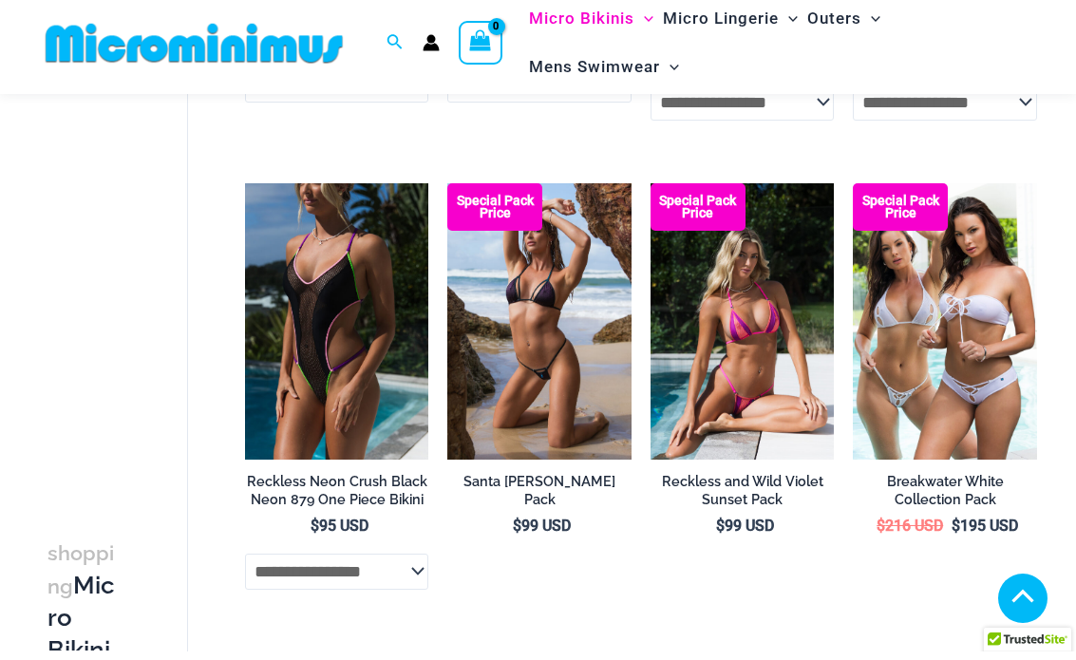
scroll to position [2454, 0]
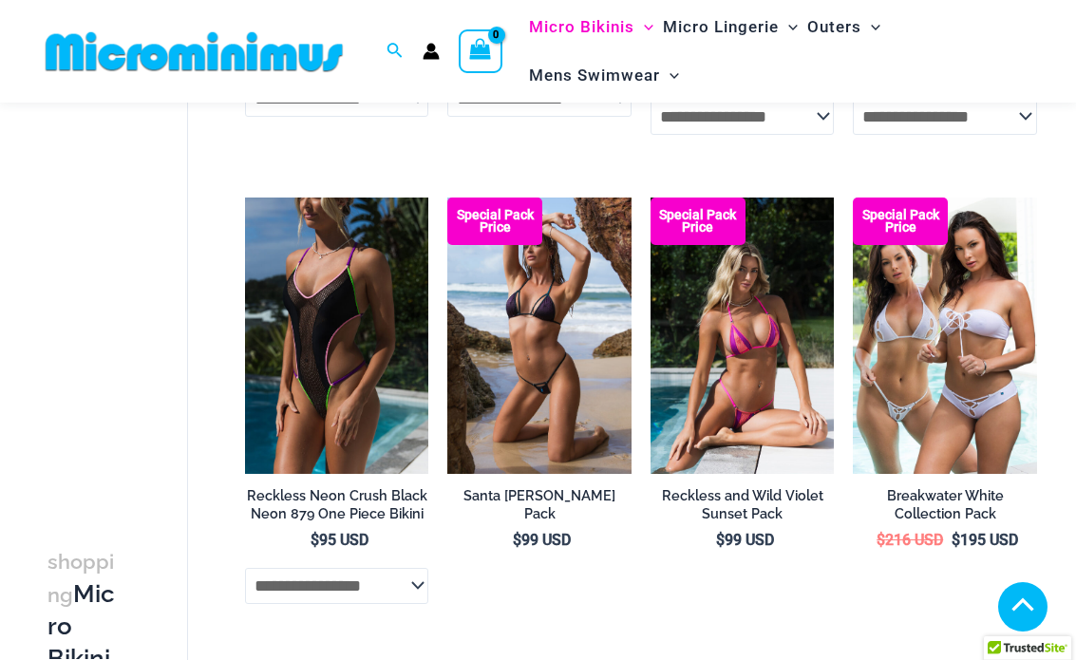
click at [245, 198] on img at bounding box center [245, 198] width 0 height 0
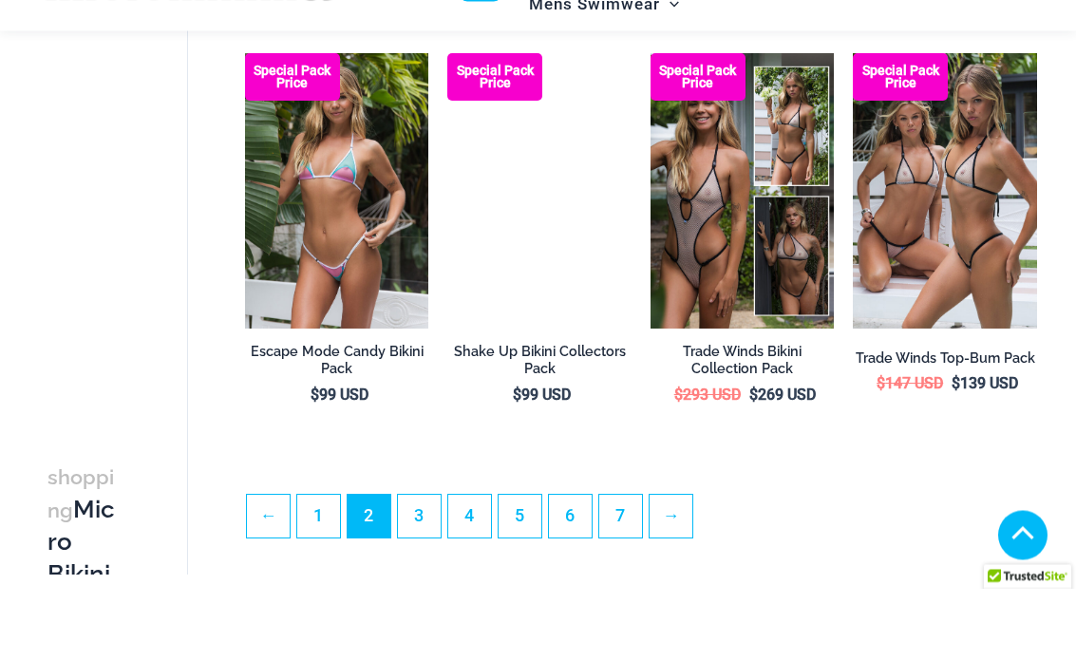
scroll to position [3598, 0]
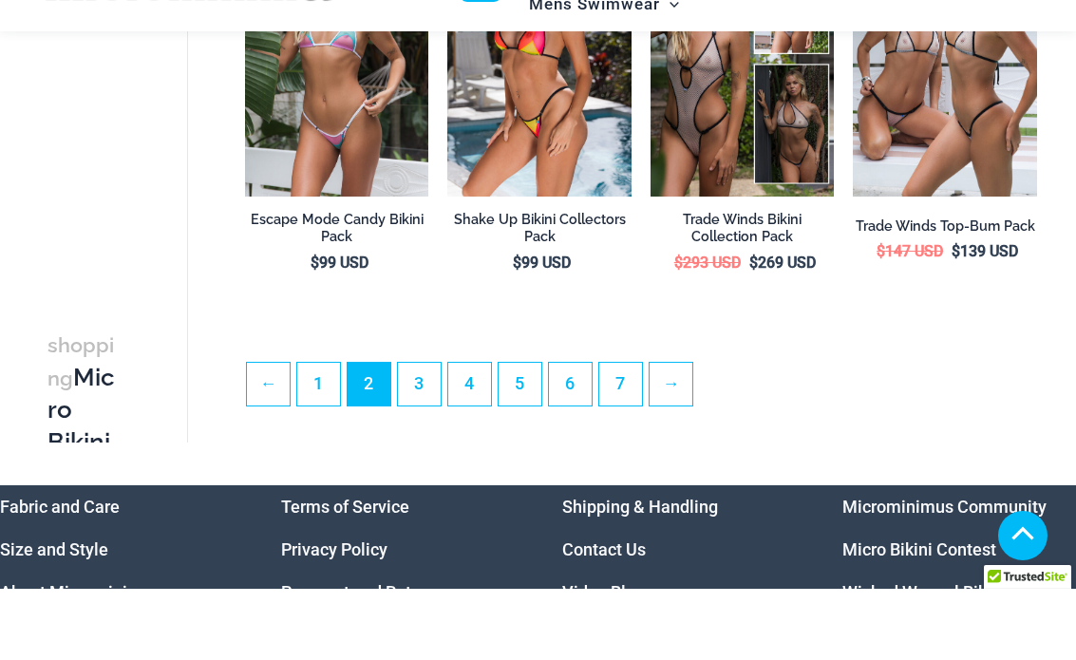
click at [420, 434] on link "3" at bounding box center [419, 455] width 43 height 43
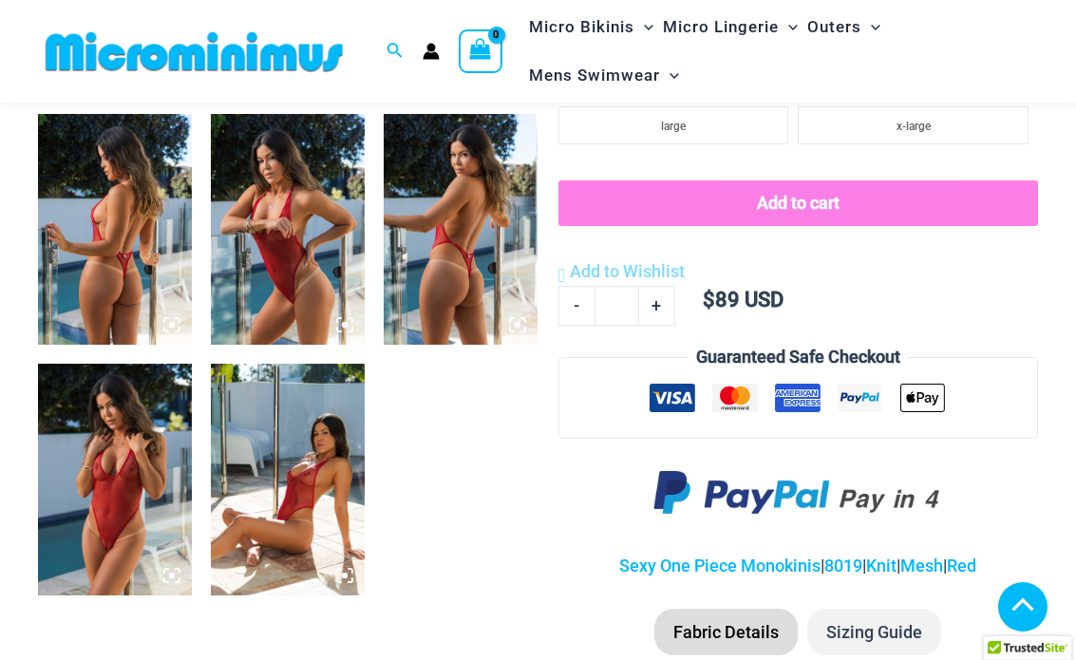
scroll to position [818, 0]
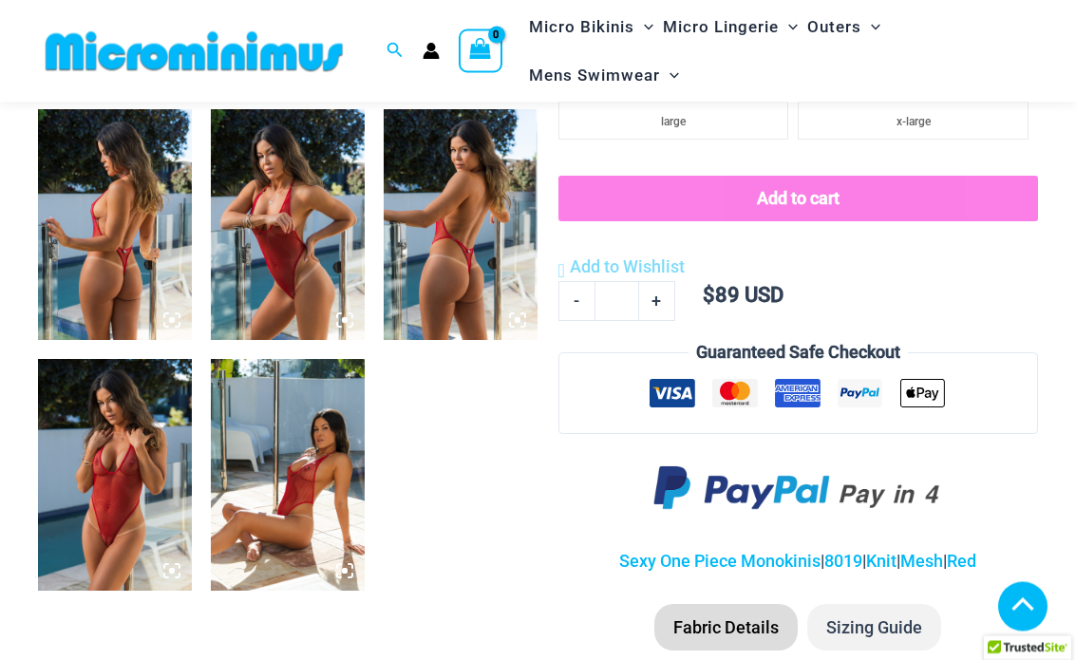
click at [479, 179] on img at bounding box center [461, 225] width 154 height 231
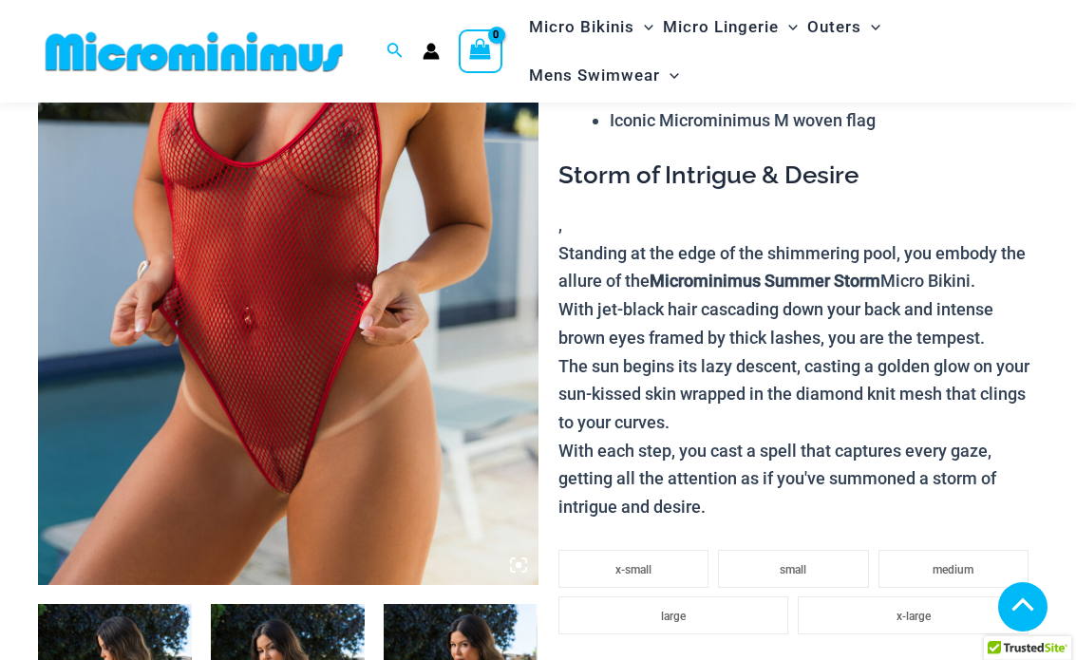
scroll to position [320, 0]
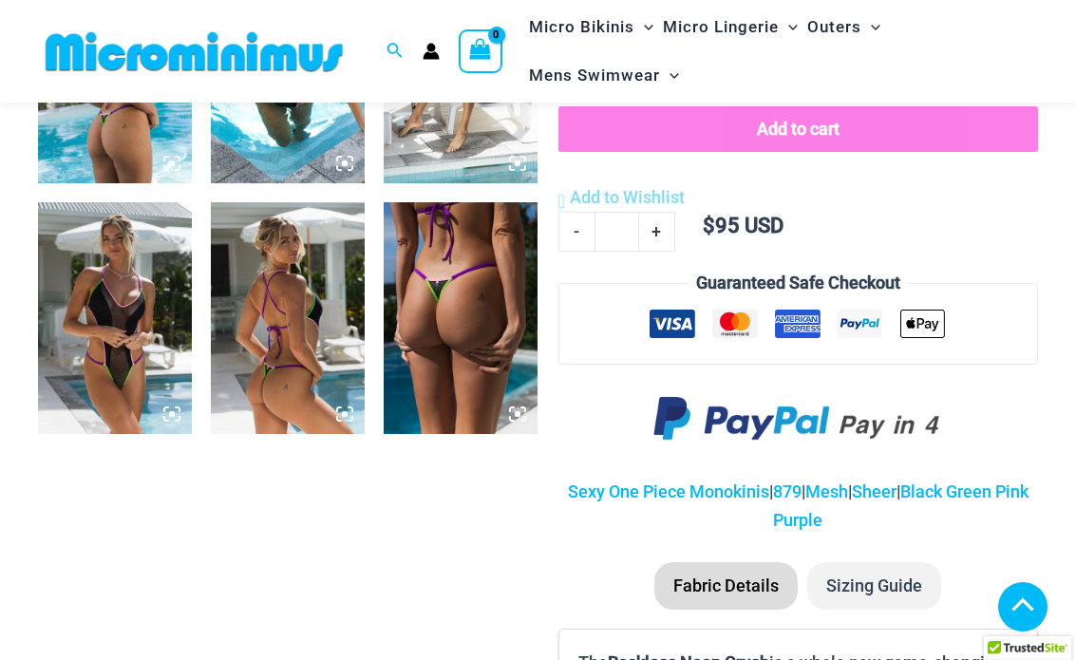
scroll to position [995, 0]
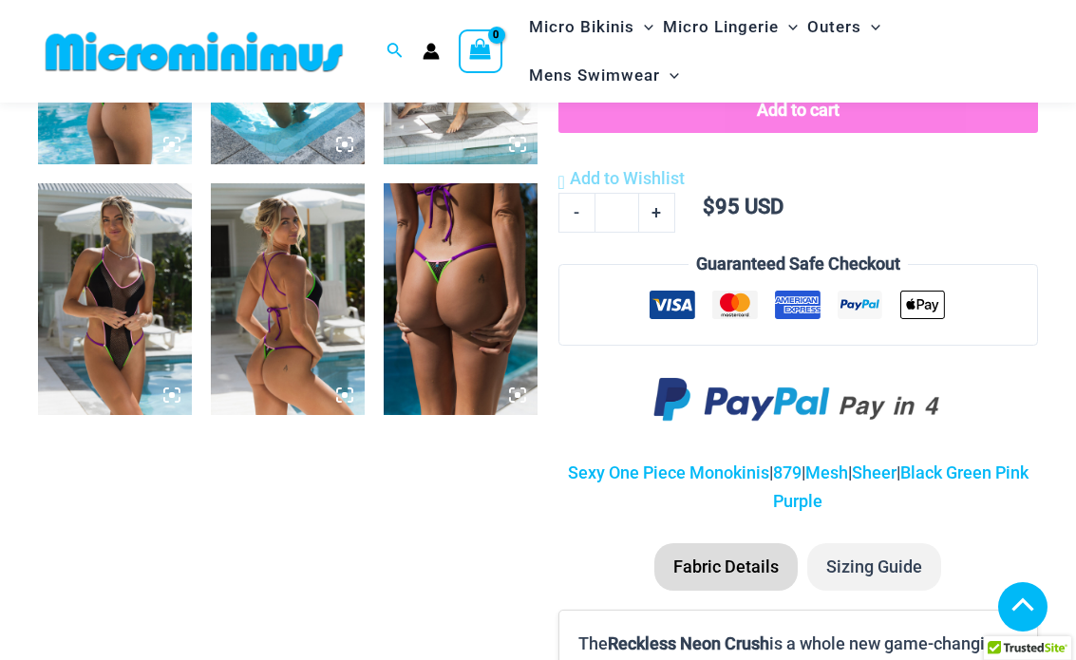
click at [134, 256] on img at bounding box center [115, 298] width 154 height 231
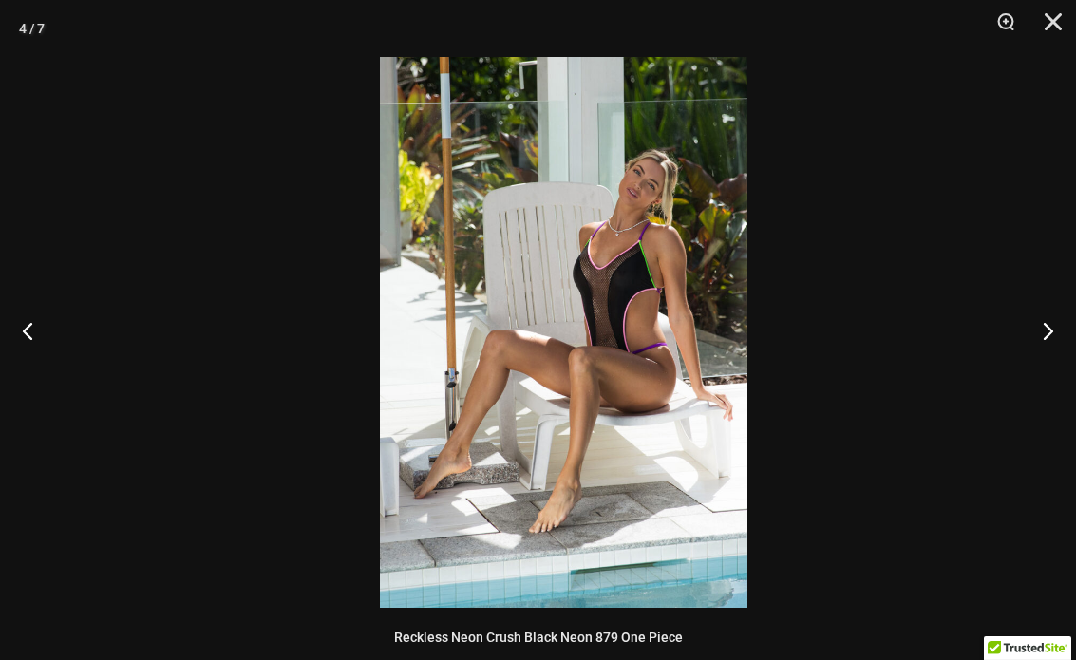
click at [452, 201] on div at bounding box center [564, 330] width 1076 height 660
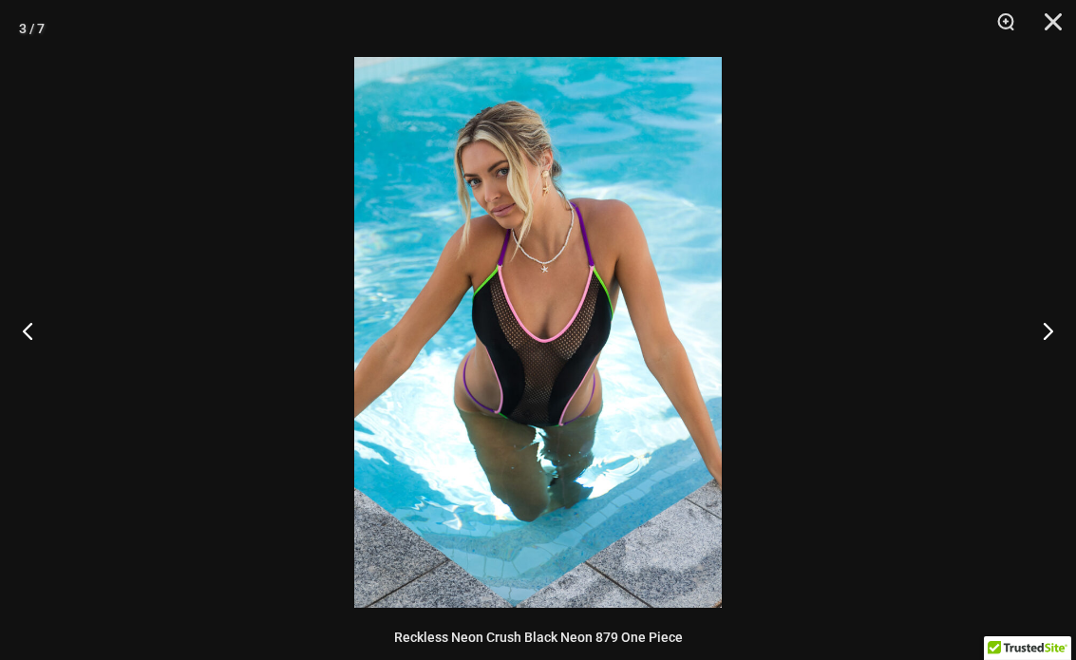
click at [459, 198] on img at bounding box center [538, 332] width 368 height 551
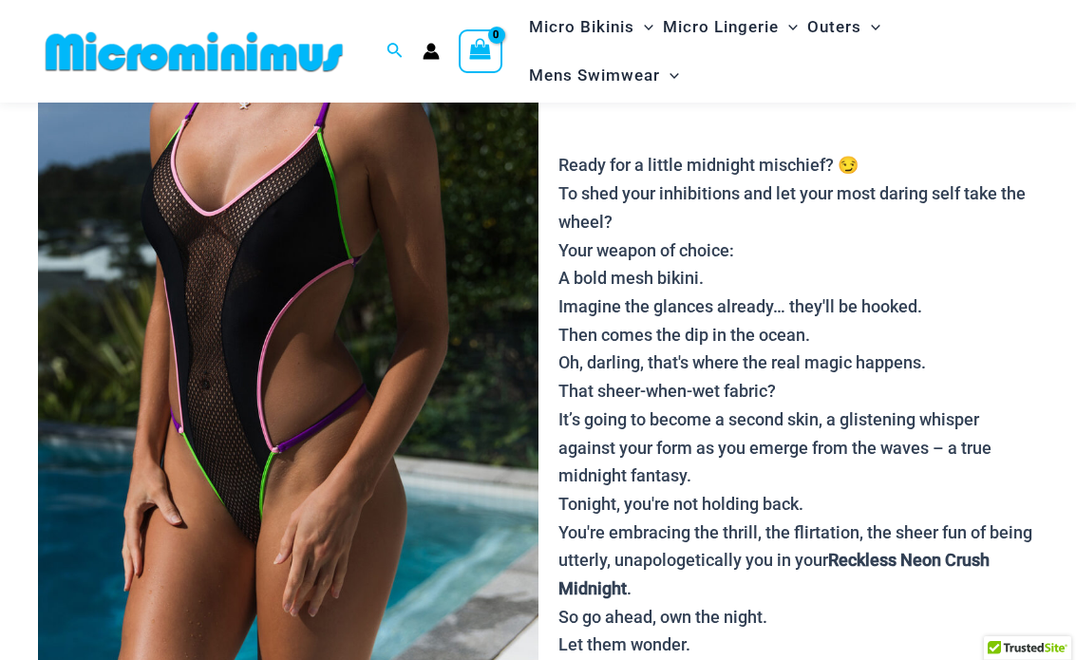
scroll to position [203, 0]
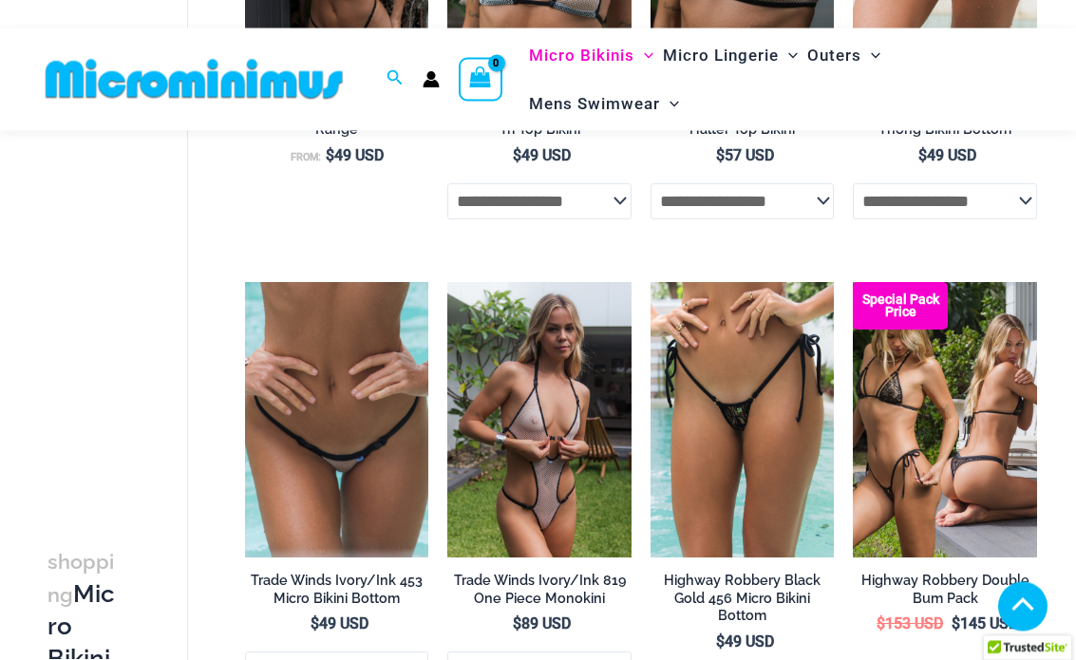
scroll to position [440, 0]
click at [447, 282] on img at bounding box center [447, 282] width 0 height 0
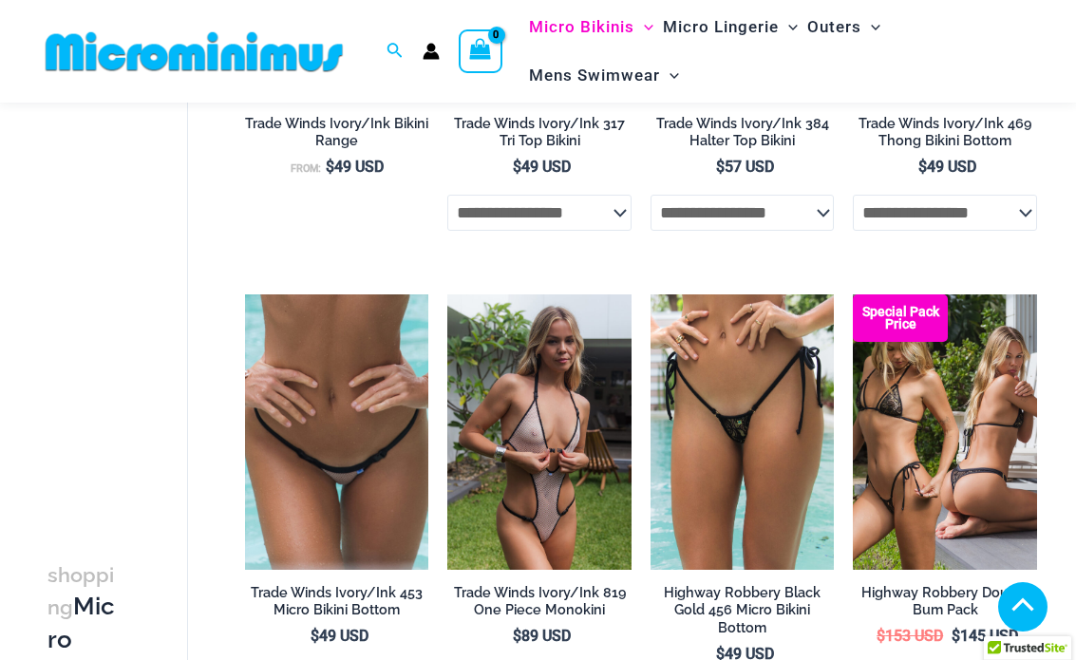
scroll to position [445, 0]
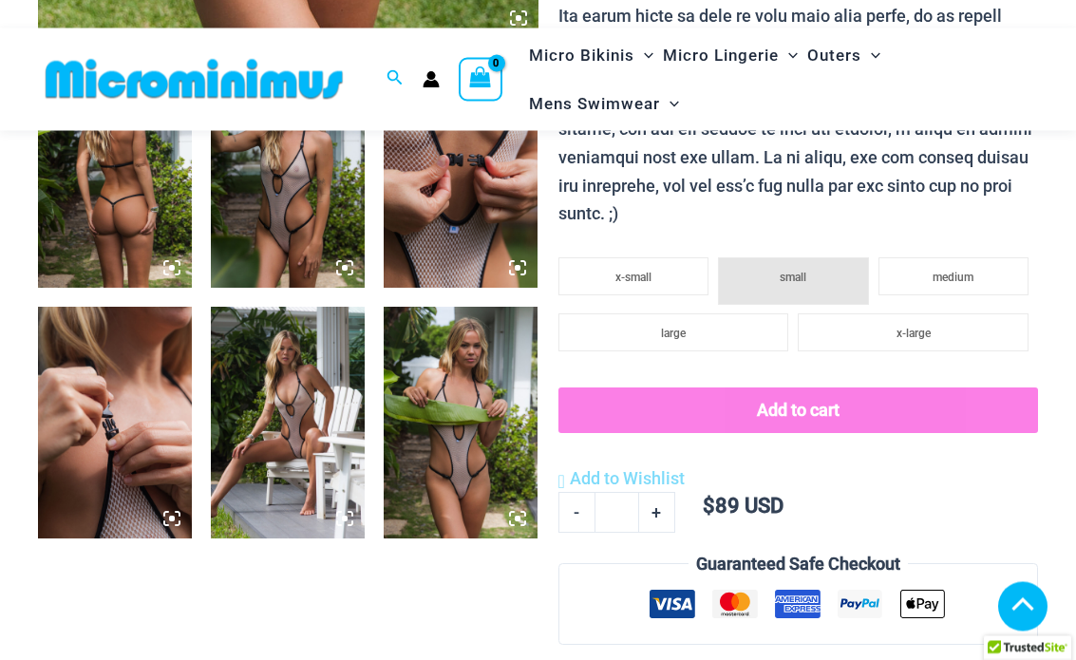
scroll to position [871, 0]
click at [142, 381] on img at bounding box center [115, 422] width 154 height 231
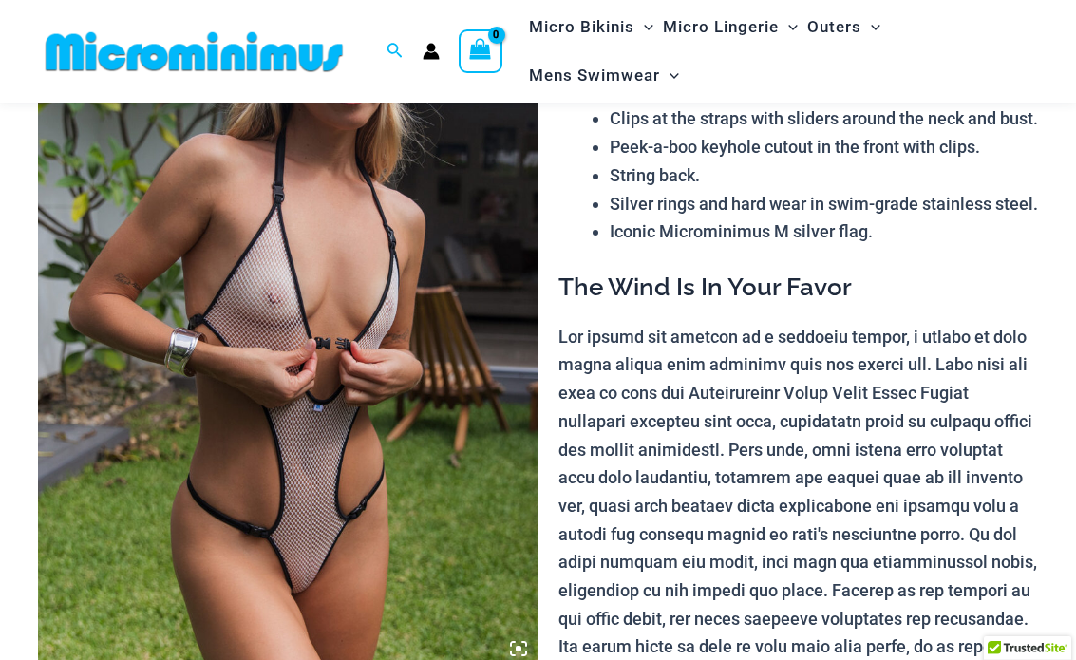
scroll to position [238, 0]
